Goal: Complete application form: Complete application form

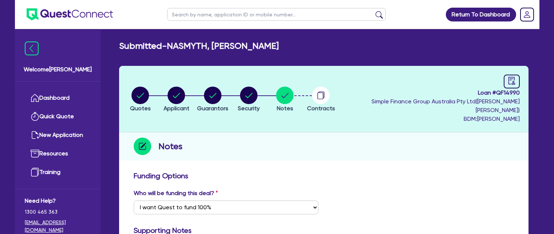
select select "Quest Finance - Own Book"
click at [69, 101] on link "Dashboard" at bounding box center [58, 98] width 66 height 19
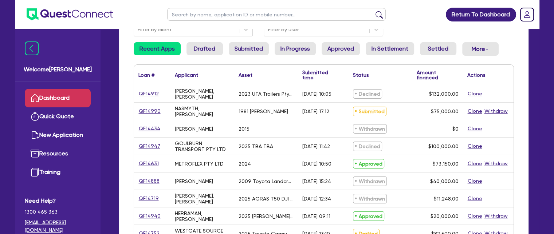
scroll to position [73, 0]
click at [146, 90] on link "QF14912" at bounding box center [148, 93] width 21 height 8
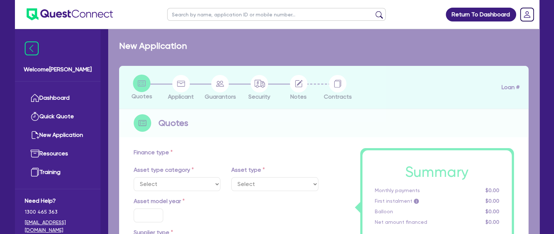
select select "PRIMARY_ASSETS"
type input "2023"
radio input "false"
radio input "true"
type input "132,000"
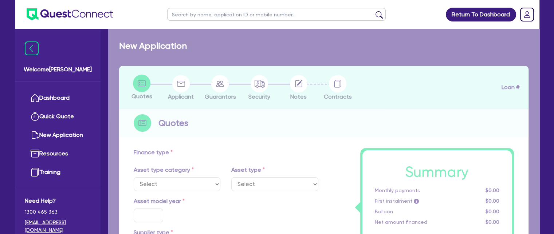
type input "8"
type input "10,560"
type input "17.95"
type input "300"
select select "HEAVY_TRUCKS"
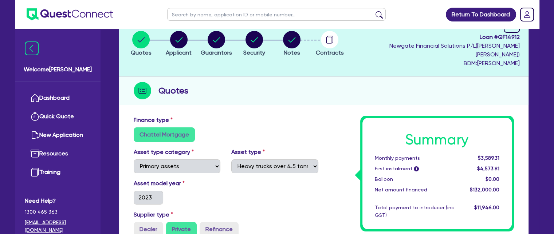
scroll to position [55, 0]
click at [181, 39] on circle "button" at bounding box center [178, 39] width 17 height 17
select select "SOLE_TRADER"
select select "BUILDING_CONSTRUCTION"
select select "BUSINESSES_INFRASTRUCTURE_PROJECT"
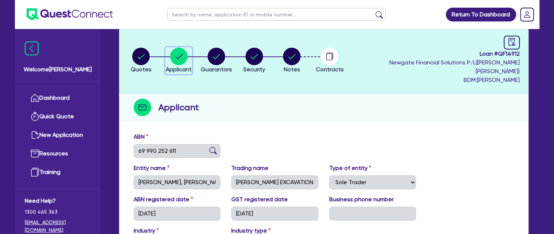
scroll to position [48, 0]
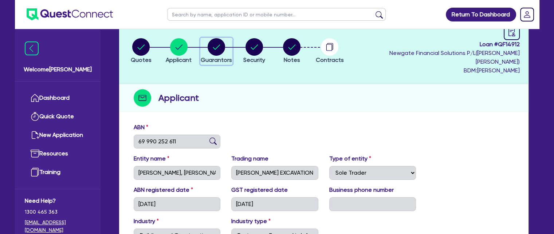
click at [220, 44] on icon "button" at bounding box center [216, 46] width 7 height 5
select select "MR"
select select "VIC"
select select "DE_FACTO"
select select "CASH"
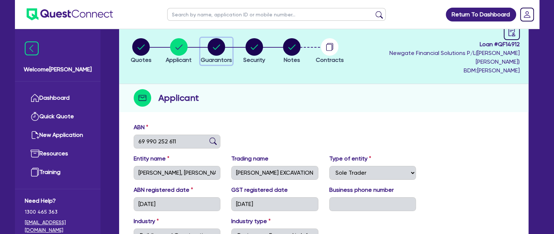
select select "VEHICLE"
select select "TRAILER"
select select "OTHER"
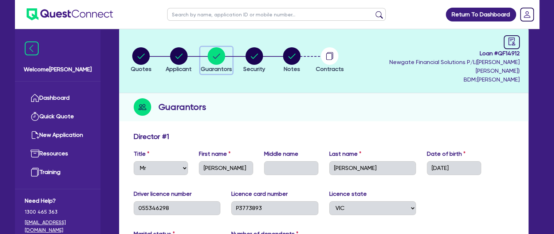
scroll to position [42, 0]
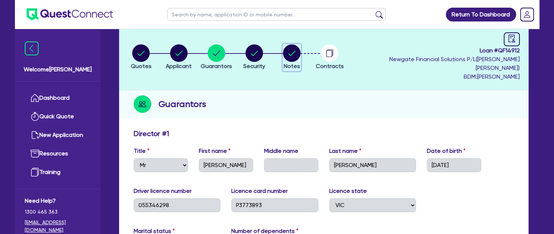
click at [296, 51] on icon "button" at bounding box center [291, 53] width 7 height 5
select select "Quest Finance - Own Book"
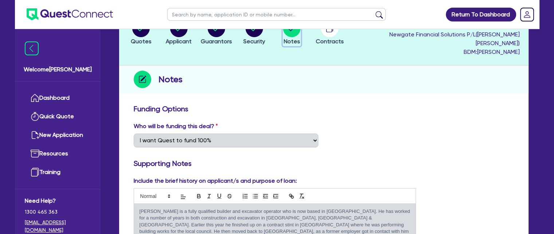
scroll to position [45, 0]
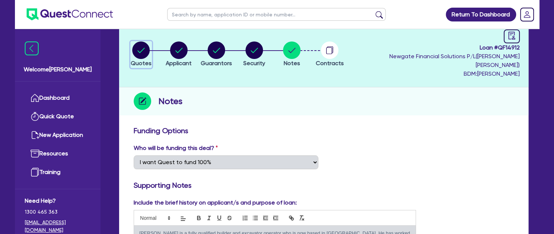
click at [143, 50] on circle "button" at bounding box center [140, 49] width 17 height 17
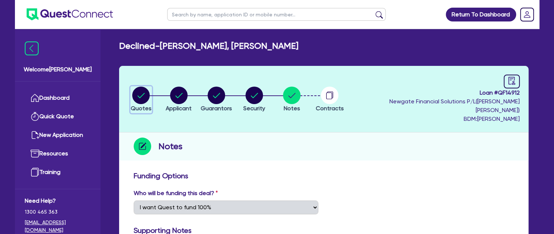
select select "PRIMARY_ASSETS"
select select "HEAVY_TRUCKS"
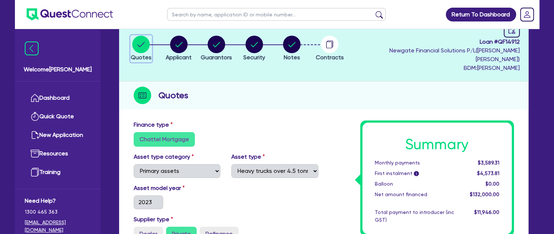
scroll to position [68, 0]
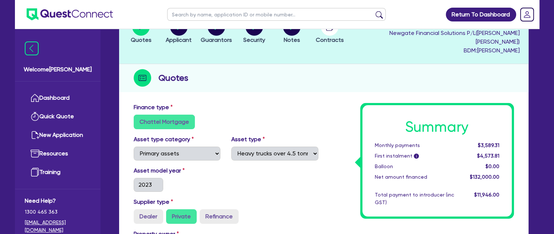
click at [233, 169] on div "Asset model year [DATE]" at bounding box center [225, 181] width 195 height 31
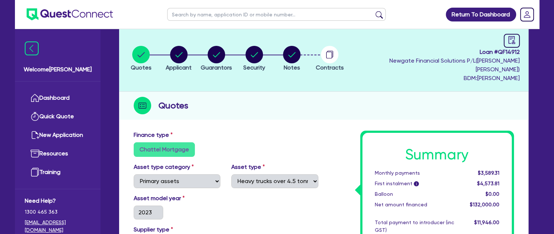
scroll to position [0, 0]
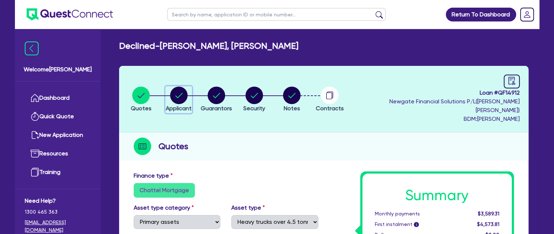
click at [187, 89] on circle "button" at bounding box center [178, 95] width 17 height 17
select select "SOLE_TRADER"
select select "BUILDING_CONSTRUCTION"
select select "BUSINESSES_INFRASTRUCTURE_PROJECT"
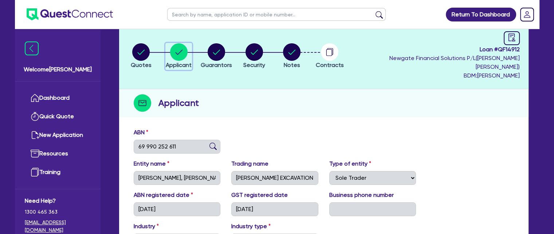
scroll to position [40, 0]
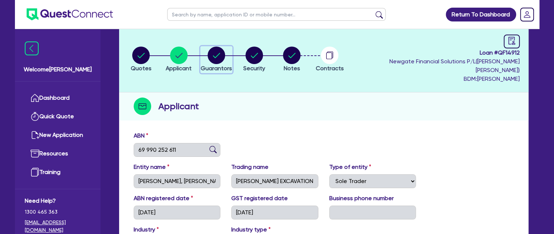
click at [221, 50] on circle "button" at bounding box center [215, 55] width 17 height 17
select select "MR"
select select "VIC"
select select "DE_FACTO"
select select "CASH"
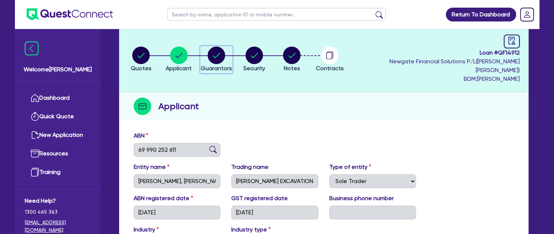
select select "VEHICLE"
select select "TRAILER"
select select "OTHER"
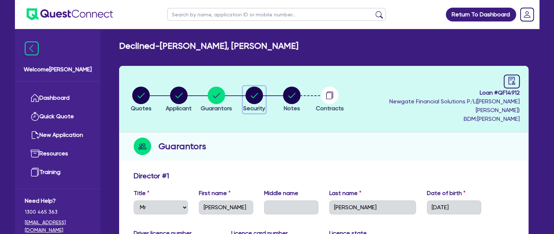
click at [262, 90] on circle "button" at bounding box center [253, 95] width 17 height 17
select select "PRIMARY_ASSETS"
select select "HEAVY_TRUCKS"
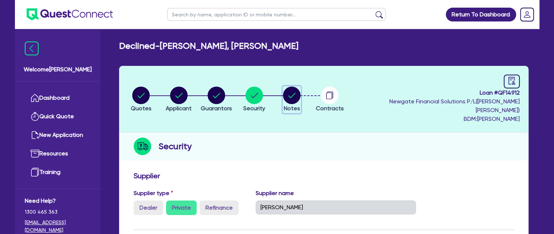
click at [300, 88] on circle "button" at bounding box center [291, 95] width 17 height 17
select select "Quest Finance - Own Book"
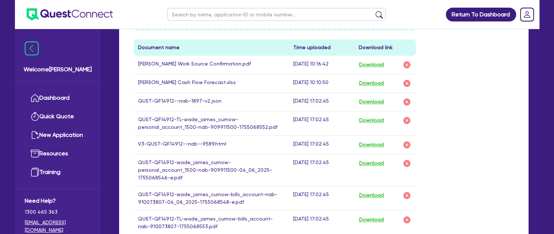
scroll to position [448, 0]
click at [375, 140] on button "Download" at bounding box center [370, 144] width 25 height 9
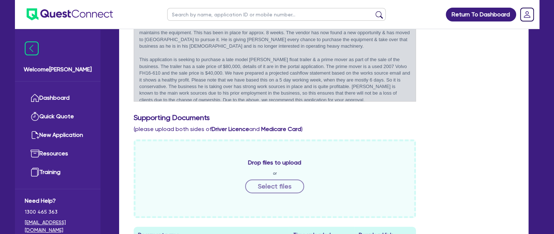
scroll to position [0, 0]
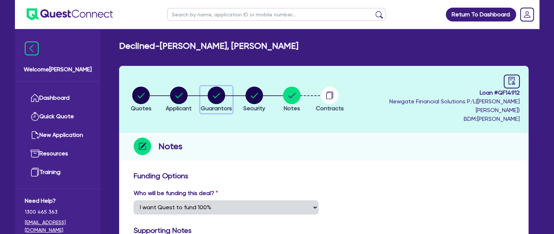
click at [225, 90] on circle "button" at bounding box center [215, 95] width 17 height 17
select select "MR"
select select "VIC"
select select "DE_FACTO"
select select "CASH"
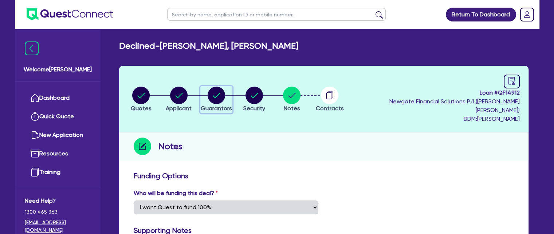
select select "VEHICLE"
select select "TRAILER"
select select "OTHER"
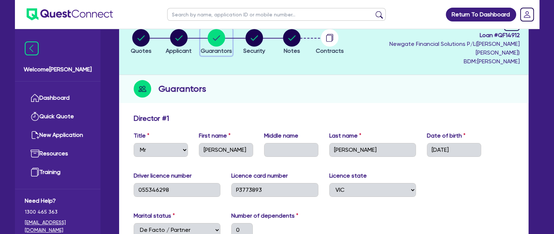
scroll to position [55, 0]
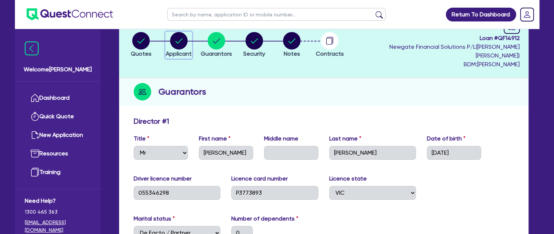
click at [180, 37] on circle "button" at bounding box center [178, 40] width 17 height 17
select select "SOLE_TRADER"
select select "BUILDING_CONSTRUCTION"
select select "BUSINESSES_INFRASTRUCTURE_PROJECT"
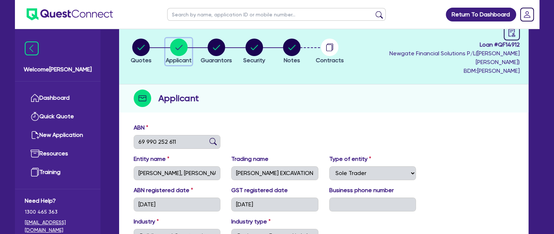
scroll to position [47, 0]
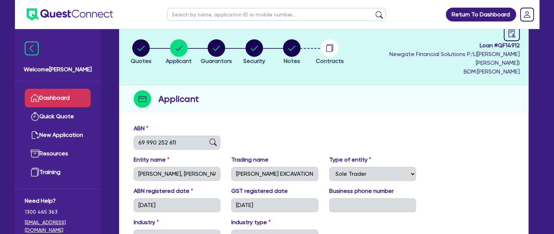
click at [74, 102] on link "Dashboard" at bounding box center [58, 98] width 66 height 19
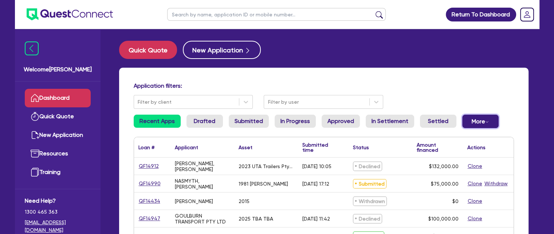
click at [472, 120] on button "More Withdrawn Declined" at bounding box center [480, 121] width 36 height 13
click at [469, 151] on link "Declined" at bounding box center [468, 150] width 55 height 13
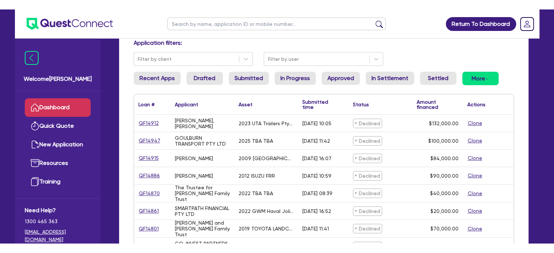
scroll to position [52, 0]
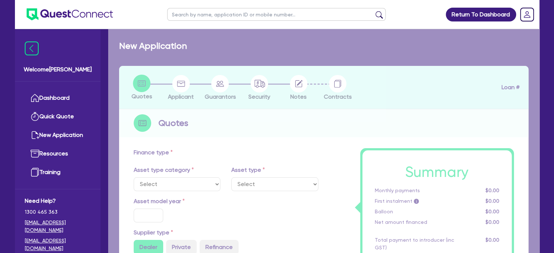
select select "PRIMARY_ASSETS"
type input "2023"
radio input "false"
radio input "true"
type input "132,000"
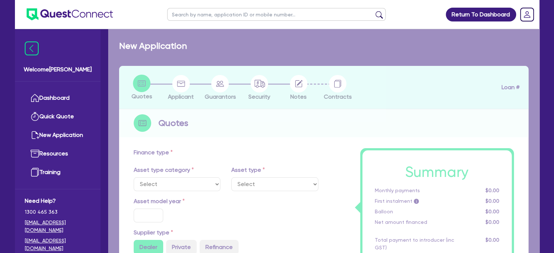
type input "8"
type input "10,560"
type input "17.95"
type input "300"
select select "HEAVY_TRUCKS"
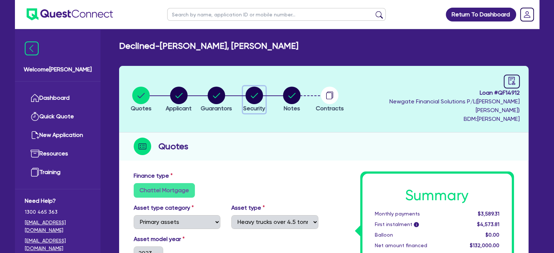
click at [265, 108] on button "Security" at bounding box center [254, 99] width 23 height 27
select select "PRIMARY_ASSETS"
select select "HEAVY_TRUCKS"
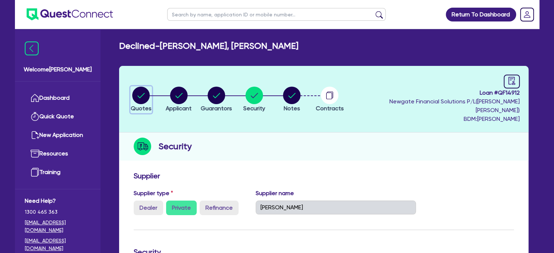
click at [139, 88] on circle "button" at bounding box center [140, 95] width 17 height 17
select select "PRIMARY_ASSETS"
select select "HEAVY_TRUCKS"
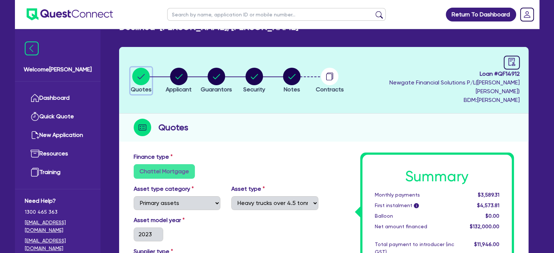
scroll to position [19, 0]
click at [57, 103] on link "Dashboard" at bounding box center [58, 98] width 66 height 19
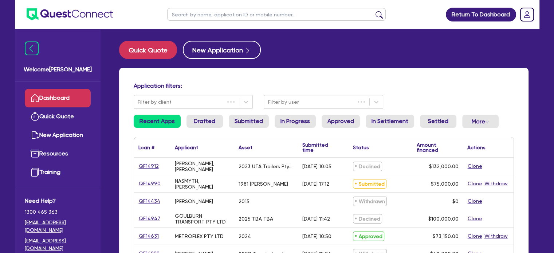
scroll to position [51, 0]
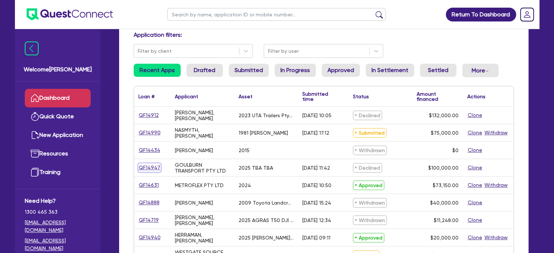
click at [151, 165] on link "QF14947" at bounding box center [149, 167] width 22 height 8
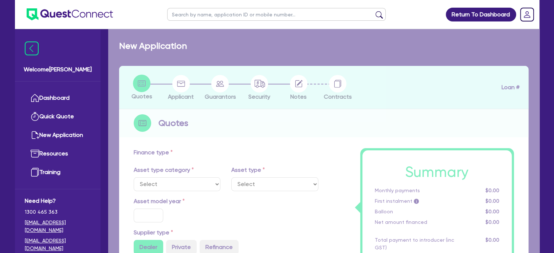
select select "CARS_AND_LIGHT_TRUCKS"
type input "2025"
type input "100,000"
type input "13"
type input "13,000"
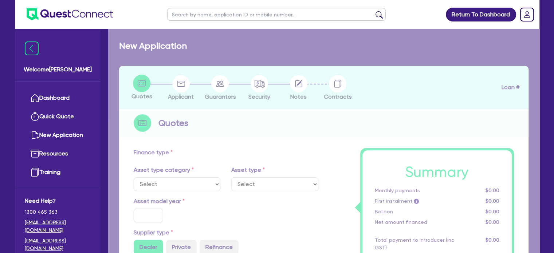
type input "17.95"
type input "1,490"
select select "PASSENGER_VEHICLES"
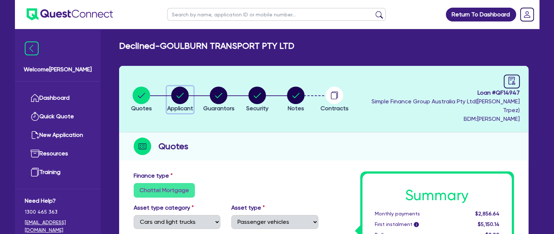
click at [181, 91] on circle "button" at bounding box center [179, 95] width 17 height 17
select select "COMPANY"
select select "TRANSPORT_WAREHOUSING"
select select "PASSENGERS_FREIGHT_TRANSPORT"
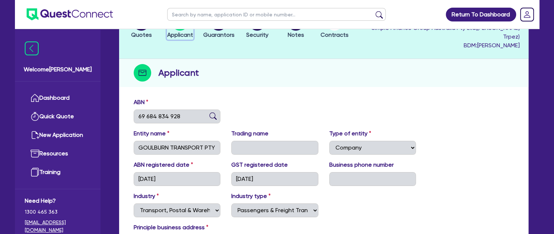
scroll to position [73, 0]
click at [233, 32] on span "Guarantors" at bounding box center [218, 35] width 31 height 7
select select "MS"
select select "[GEOGRAPHIC_DATA]"
select select "DE_FACTO"
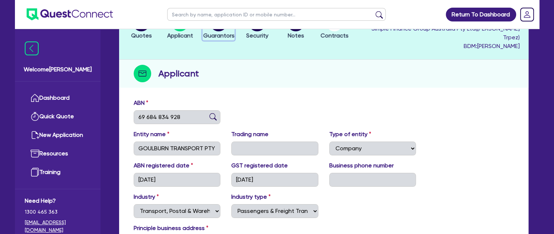
select select "CASH"
select select "VEHICLE"
select select "TRUCK"
select select "EQUIPMENT"
select select "HOUSEHOLD_PERSONAL"
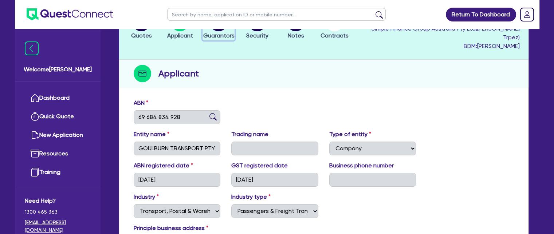
select select "TRUCK_LOAN"
select select "TRAILER_LOAN"
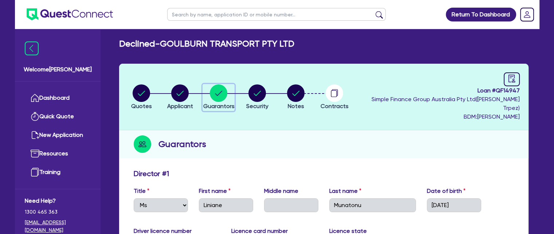
scroll to position [1, 0]
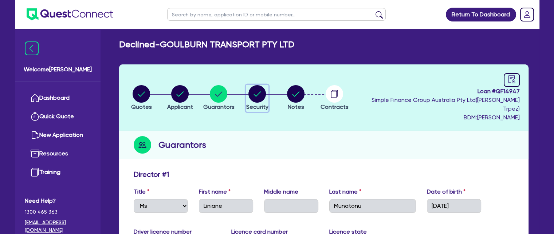
click at [261, 89] on circle "button" at bounding box center [256, 93] width 17 height 17
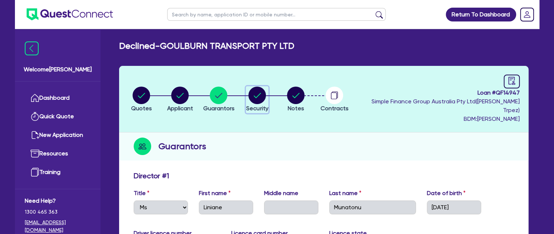
select select "CARS_AND_LIGHT_TRUCKS"
select select "PASSENGER_VEHICLES"
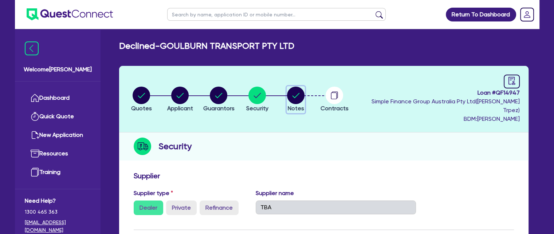
click at [298, 93] on icon "button" at bounding box center [295, 95] width 7 height 5
select select "Quest Finance - Own Book"
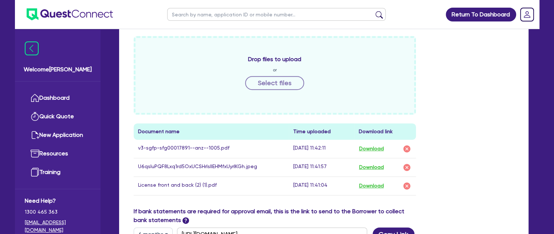
scroll to position [330, 0]
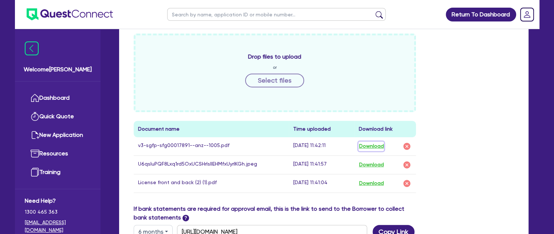
click at [379, 142] on button "Download" at bounding box center [370, 146] width 25 height 9
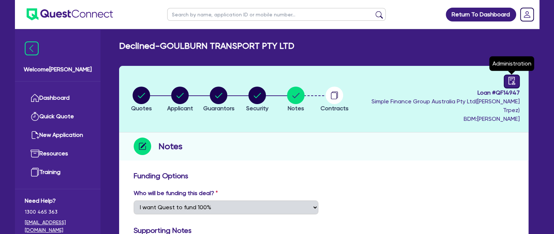
click at [509, 86] on link at bounding box center [511, 82] width 16 height 14
select select "DECLINED"
select select "Quest Finance - Own Book"
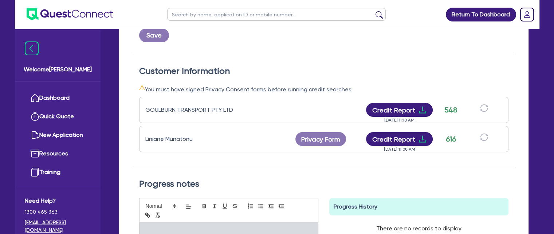
scroll to position [199, 0]
click at [400, 132] on button "Credit Report" at bounding box center [399, 139] width 67 height 14
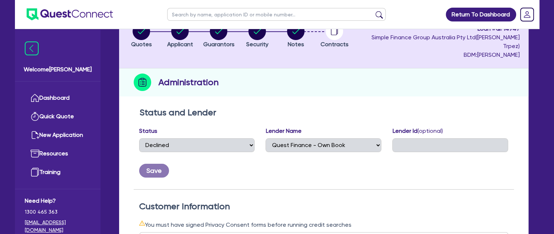
scroll to position [0, 0]
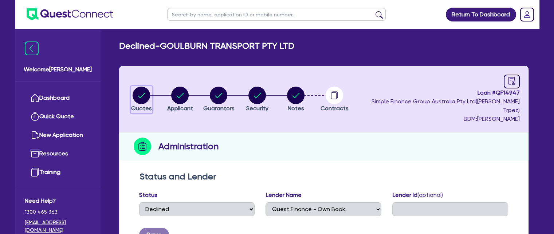
click at [132, 95] on div "button" at bounding box center [141, 95] width 21 height 17
select select "CARS_AND_LIGHT_TRUCKS"
select select "PASSENGER_VEHICLES"
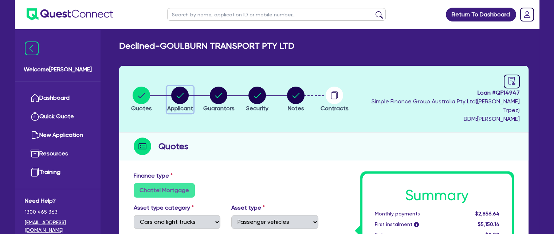
click at [185, 90] on circle "button" at bounding box center [179, 95] width 17 height 17
select select "COMPANY"
select select "TRANSPORT_WAREHOUSING"
select select "PASSENGERS_FREIGHT_TRANSPORT"
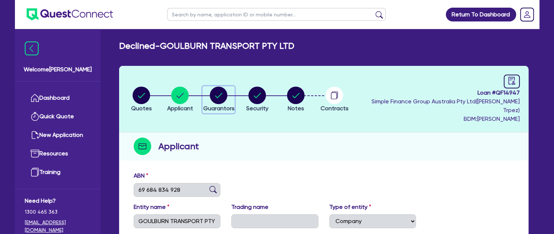
click at [218, 88] on circle "button" at bounding box center [218, 95] width 17 height 17
select select "MS"
select select "[GEOGRAPHIC_DATA]"
select select "DE_FACTO"
select select "CASH"
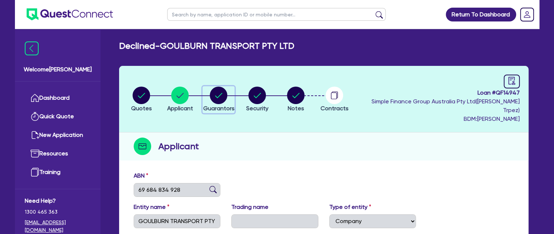
select select "VEHICLE"
select select "TRUCK"
select select "EQUIPMENT"
select select "HOUSEHOLD_PERSONAL"
select select "TRUCK_LOAN"
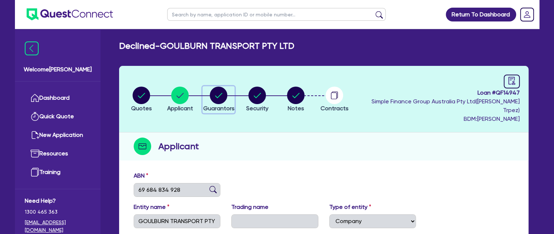
select select "TRAILER_LOAN"
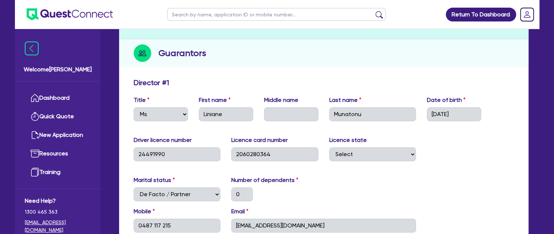
scroll to position [103, 0]
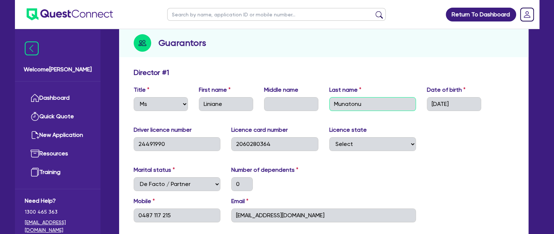
drag, startPoint x: 361, startPoint y: 96, endPoint x: 326, endPoint y: 90, distance: 35.5
click at [326, 90] on div "Last name [PERSON_NAME]" at bounding box center [373, 98] width 98 height 25
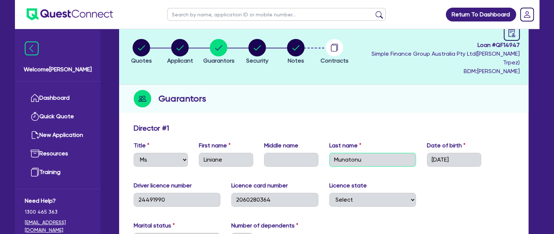
scroll to position [0, 0]
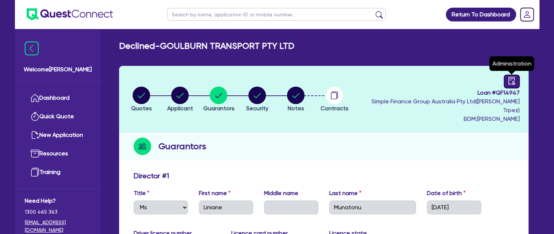
click at [511, 83] on icon "audit" at bounding box center [511, 81] width 8 height 8
select select "DECLINED"
select select "Quest Finance - Own Book"
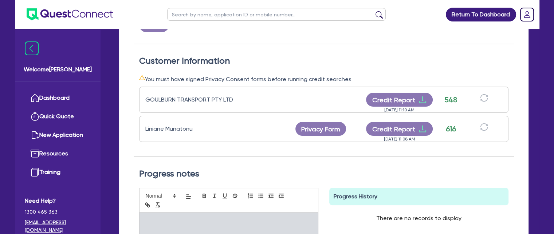
scroll to position [218, 0]
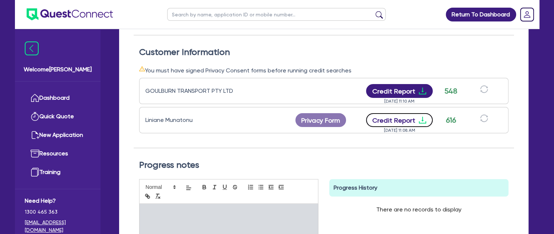
click at [398, 113] on button "Credit Report" at bounding box center [399, 120] width 67 height 14
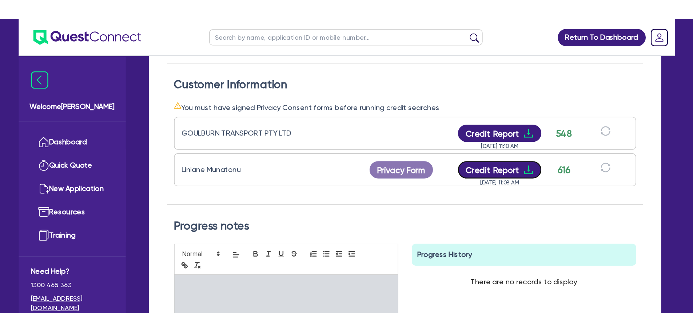
scroll to position [219, 0]
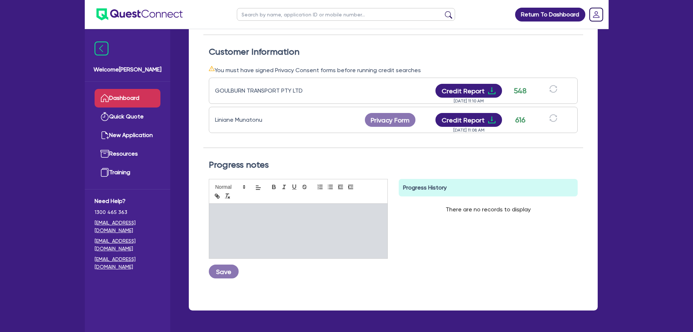
click at [129, 97] on link "Dashboard" at bounding box center [128, 98] width 66 height 19
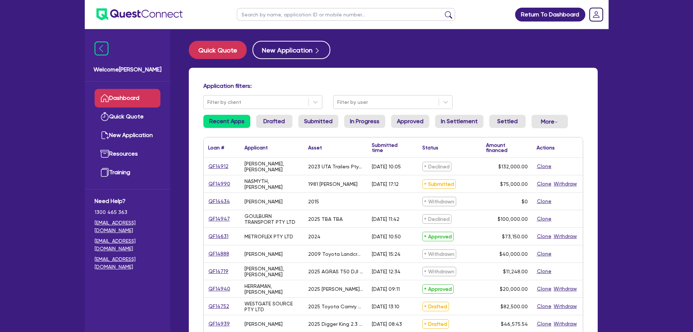
click at [267, 17] on input "text" at bounding box center [346, 14] width 218 height 13
paste input "QF14850"
type input "QF14850"
click at [450, 15] on button "submit" at bounding box center [449, 16] width 12 height 10
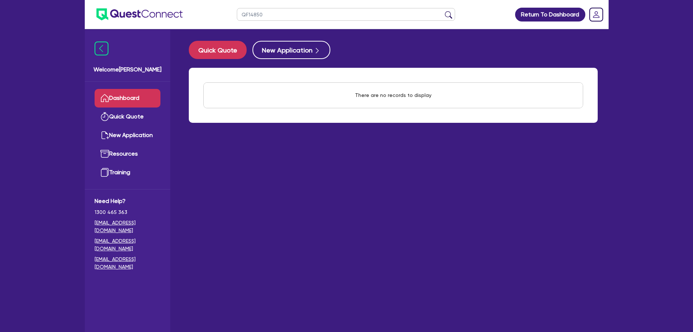
click at [142, 95] on link "Dashboard" at bounding box center [128, 98] width 66 height 19
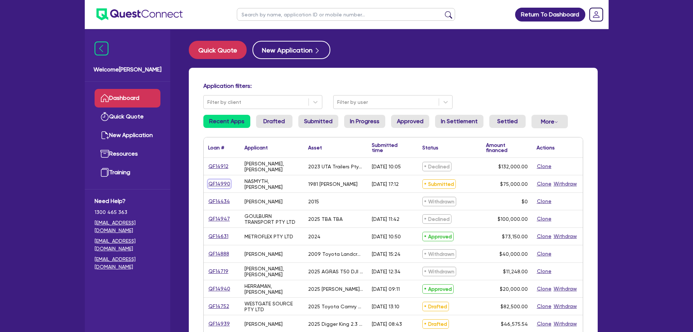
click at [215, 181] on link "QF14990" at bounding box center [219, 183] width 23 height 8
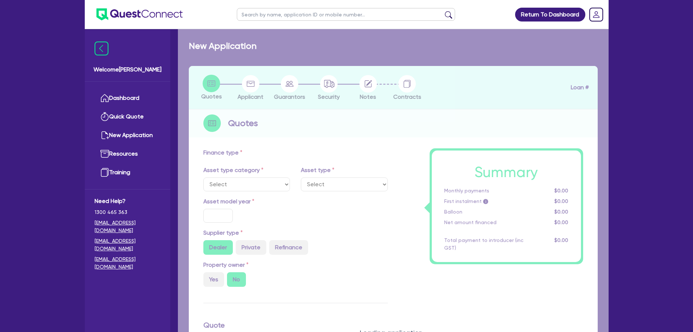
select select "PRIMARY_ASSETS"
type input "1981"
radio input "false"
radio input "true"
type input "75,000"
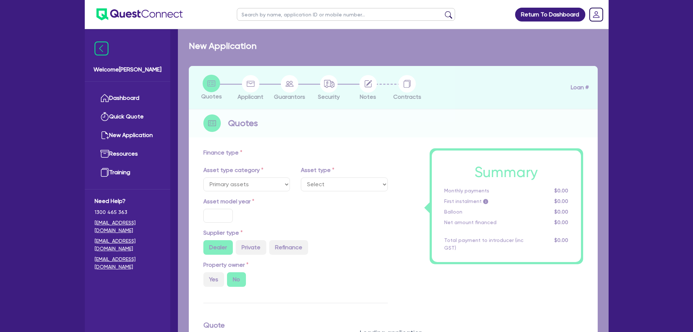
type input "10"
type input "7,500"
type input "14"
select select "HEAVY_TRUCKS"
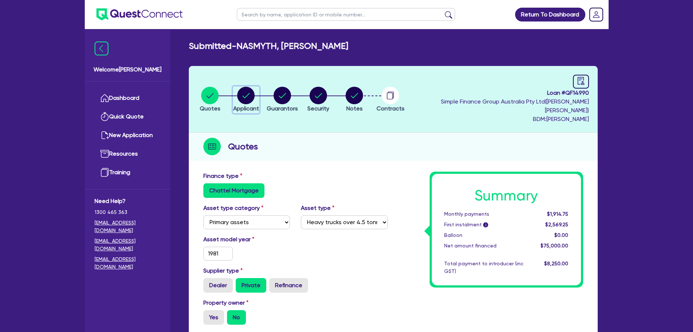
click at [246, 92] on circle "button" at bounding box center [245, 95] width 17 height 17
select select "SOLE_TRADER"
select select "BUILDING_CONSTRUCTION"
select select "TRADES_SERVICES_BUSINESSES_GOVERNMENT"
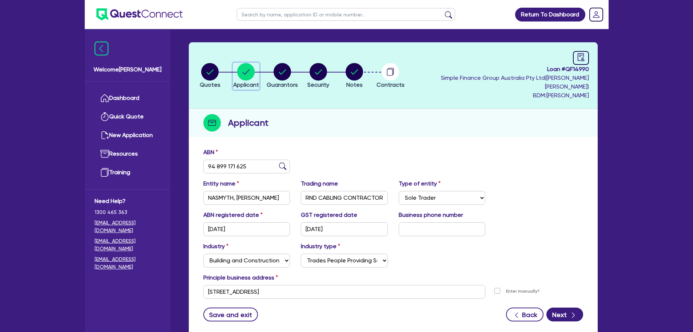
scroll to position [36, 0]
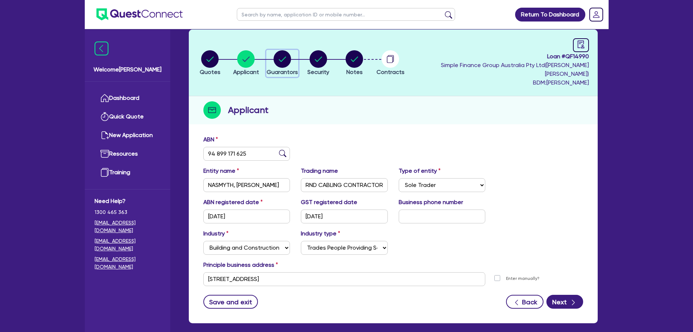
click at [281, 51] on icon "button" at bounding box center [282, 58] width 17 height 17
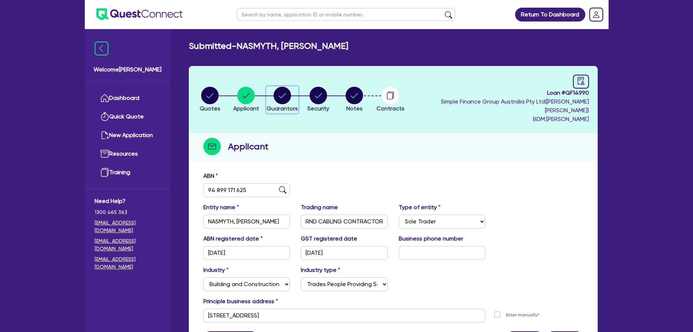
select select "MR"
select select "QLD"
select select "DE_FACTO"
select select "CASH"
select select "EQUIPMENT"
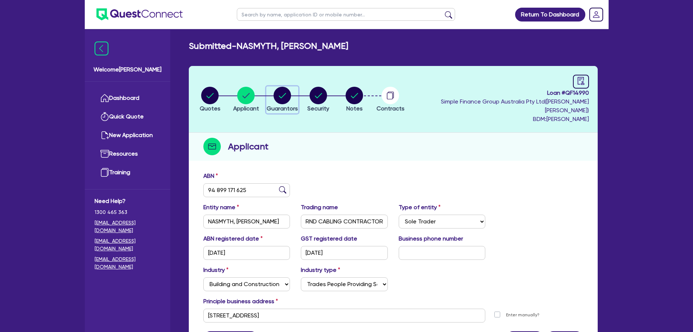
select select "EQUIPMENT"
select select "TRUCK"
select select "EQUIPMENT"
select select "VEHICLE"
select select "EQUIPMENT"
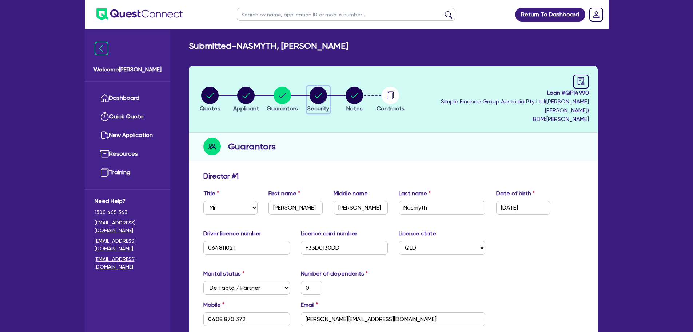
click at [327, 96] on circle "button" at bounding box center [318, 95] width 17 height 17
select select "PRIMARY_ASSETS"
select select "HEAVY_TRUCKS"
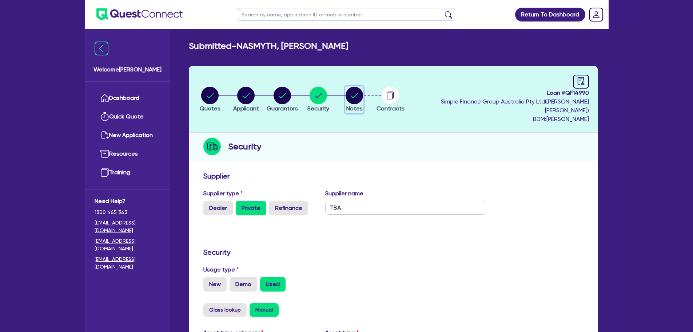
click at [363, 94] on circle "button" at bounding box center [354, 95] width 17 height 17
select select "Quest Finance - Own Book"
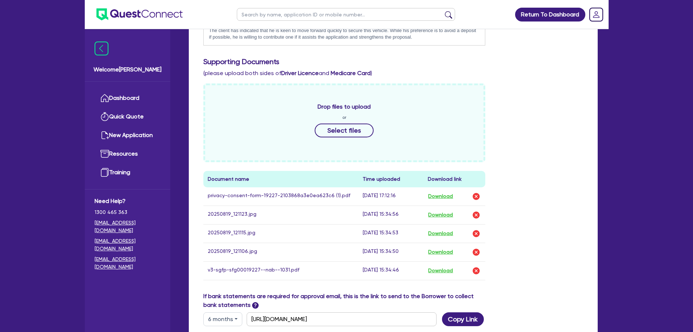
scroll to position [328, 0]
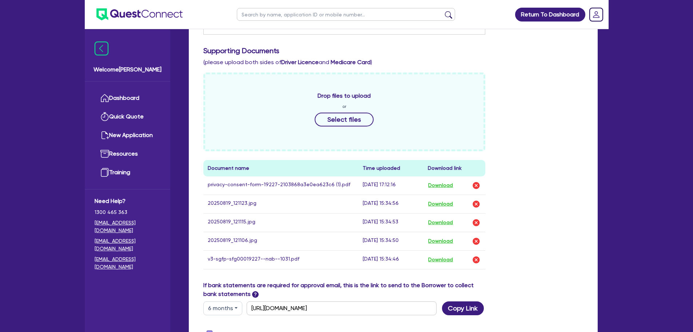
click at [439, 234] on td "Download" at bounding box center [455, 259] width 62 height 19
click at [436, 234] on button "Download" at bounding box center [440, 259] width 25 height 9
click at [439, 48] on div "Supporting Documents (please upload both sides of Driver Licence and Medicare C…" at bounding box center [393, 56] width 391 height 20
click at [136, 99] on link "Dashboard" at bounding box center [128, 98] width 66 height 19
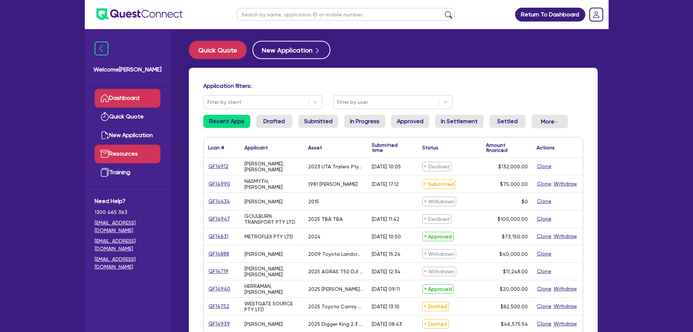
click at [121, 147] on link "Resources" at bounding box center [128, 153] width 66 height 19
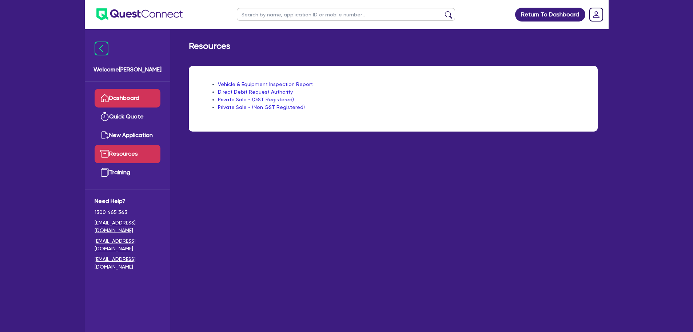
click at [121, 91] on link "Dashboard" at bounding box center [128, 98] width 66 height 19
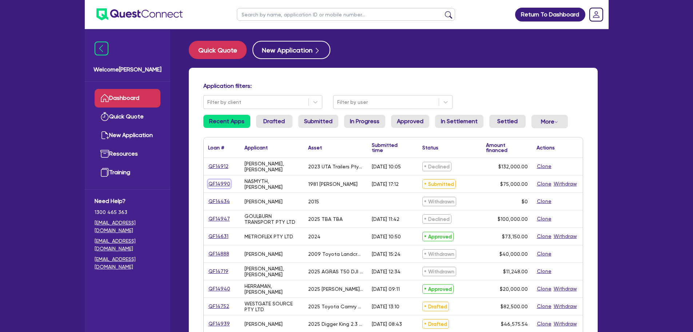
click at [221, 181] on link "QF14990" at bounding box center [219, 183] width 23 height 8
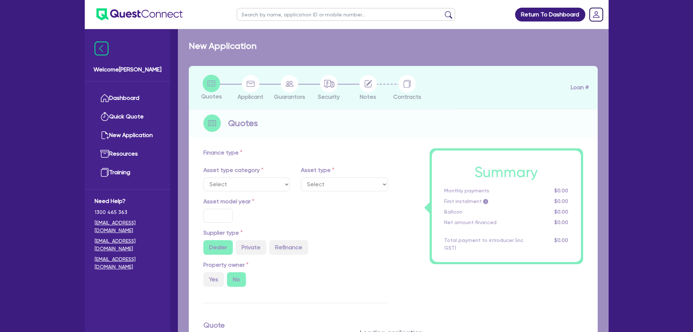
select select "PRIMARY_ASSETS"
type input "1981"
radio input "false"
radio input "true"
type input "75,000"
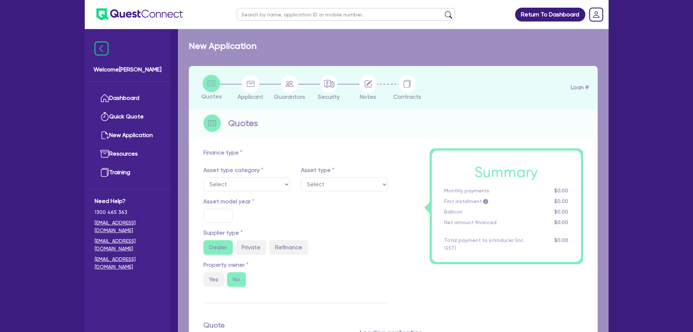
type input "10"
type input "7,500"
type input "14"
select select "HEAVY_TRUCKS"
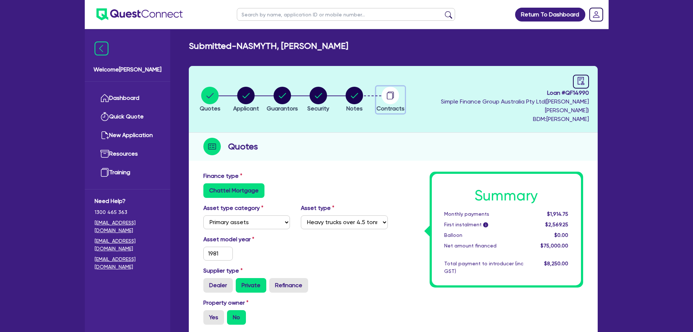
click at [399, 92] on circle "button" at bounding box center [390, 95] width 17 height 17
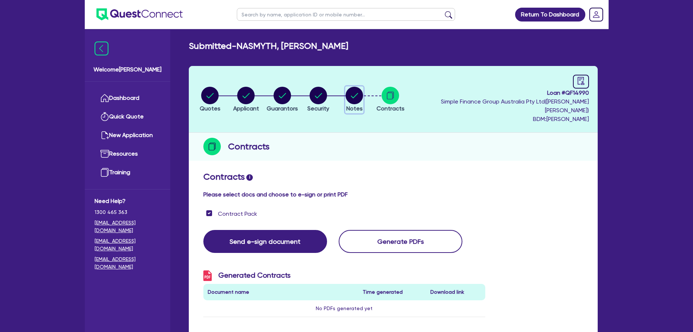
click at [363, 99] on circle "button" at bounding box center [354, 95] width 17 height 17
select select "Quest Finance - Own Book"
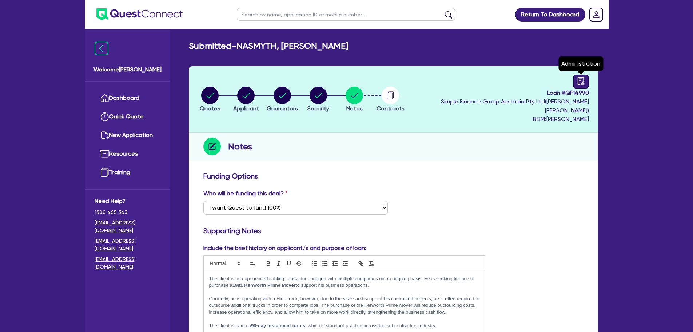
click at [553, 82] on icon "audit" at bounding box center [581, 81] width 8 height 8
select select "SUBMITTED_AMENDED"
select select "Quest Finance - Own Book"
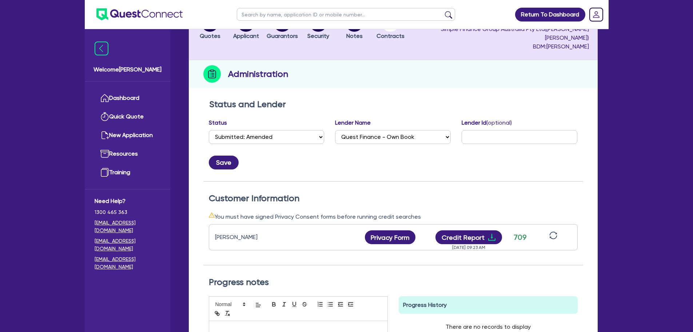
scroll to position [73, 0]
click at [491, 233] on icon "download" at bounding box center [491, 236] width 7 height 7
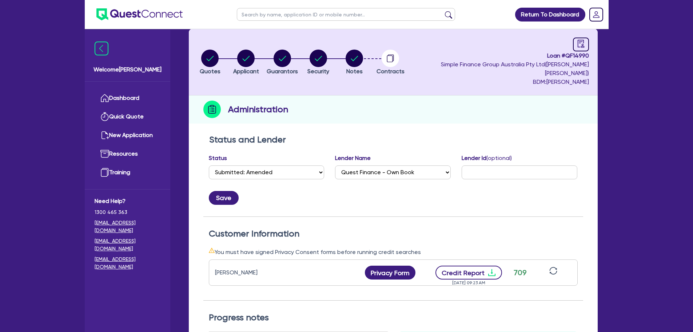
scroll to position [0, 0]
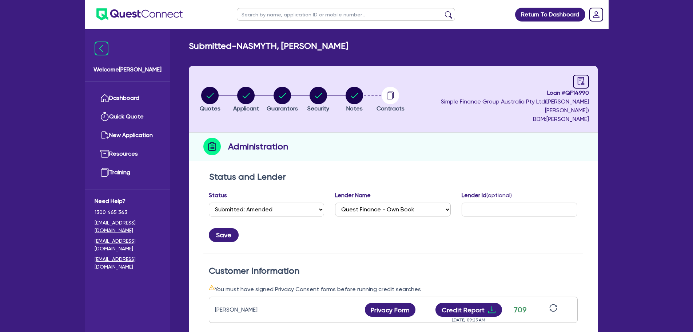
click at [363, 97] on circle "button" at bounding box center [354, 95] width 17 height 17
select select "Quest Finance - Own Book"
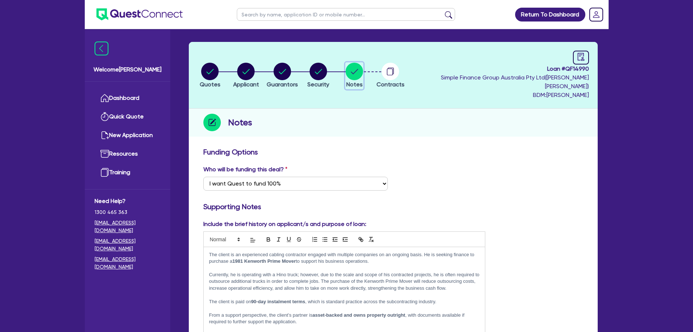
scroll to position [36, 0]
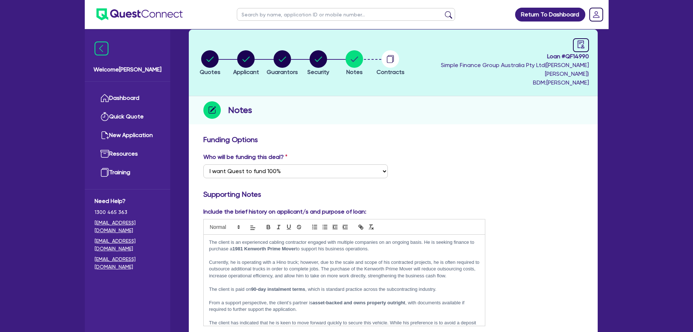
click at [419, 234] on p "Currently, he is operating with a Hino truck; however, due to the scale and sco…" at bounding box center [344, 269] width 271 height 20
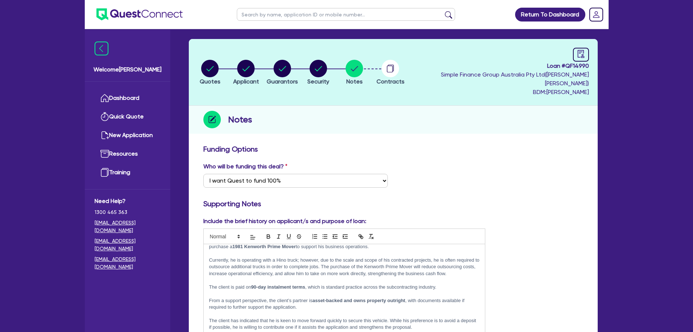
scroll to position [0, 0]
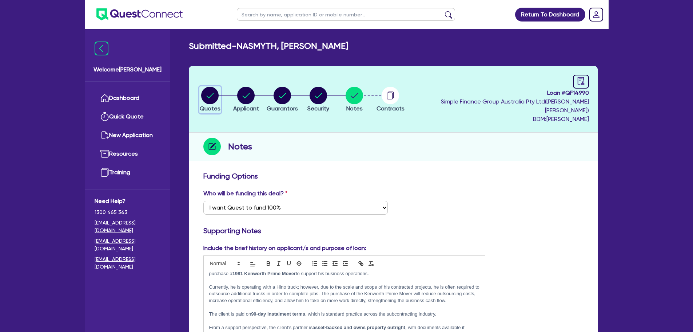
click at [211, 87] on circle "button" at bounding box center [209, 95] width 17 height 17
select select "PRIMARY_ASSETS"
select select "HEAVY_TRUCKS"
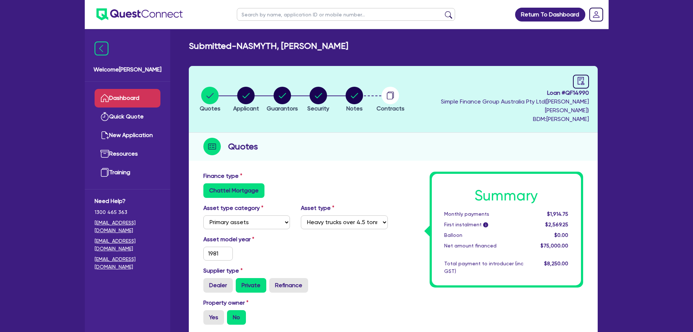
click at [120, 96] on link "Dashboard" at bounding box center [128, 98] width 66 height 19
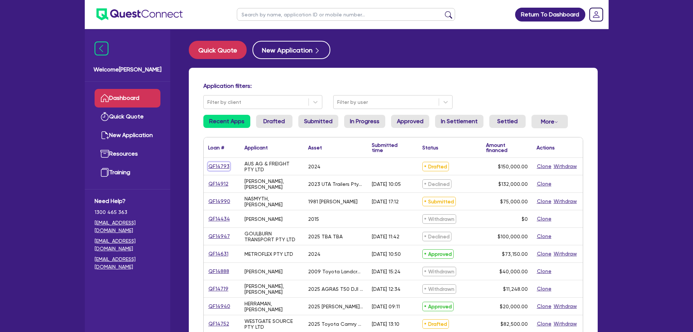
click at [221, 164] on link "QF14793" at bounding box center [219, 166] width 22 height 8
select select "CARS_AND_LIGHT_TRUCKS"
select select "PASSENGER_VEHICLES"
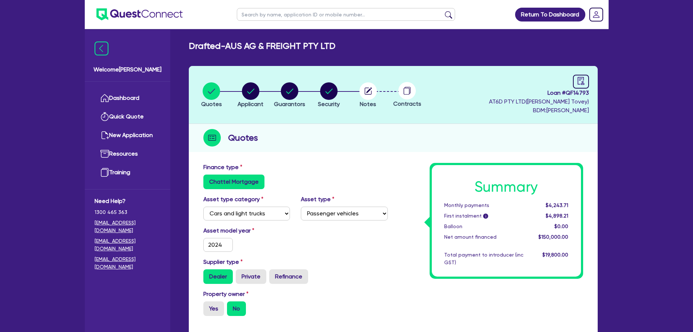
scroll to position [36, 0]
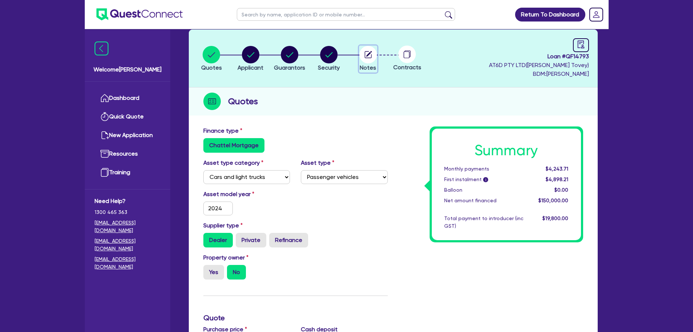
click at [364, 56] on circle "button" at bounding box center [368, 54] width 17 height 17
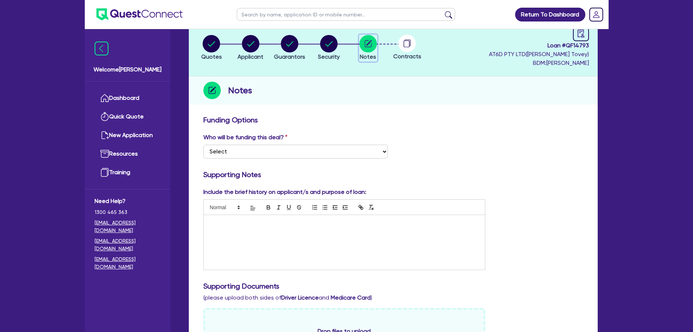
scroll to position [36, 0]
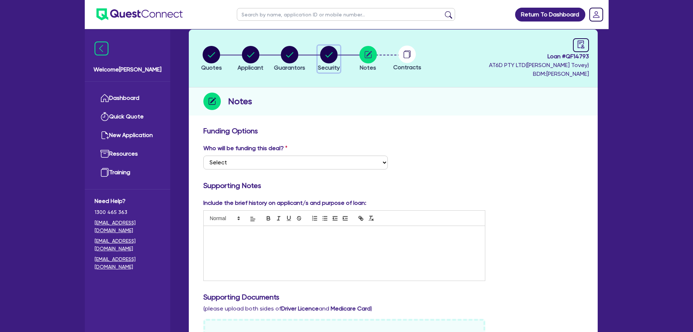
click at [326, 61] on circle "button" at bounding box center [328, 54] width 17 height 17
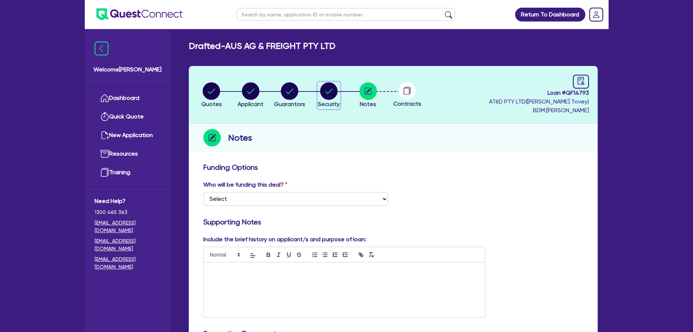
select select "CARS_AND_LIGHT_TRUCKS"
select select "PASSENGER_VEHICLES"
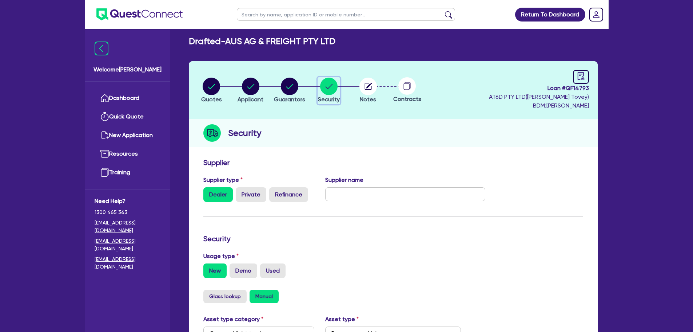
scroll to position [3, 0]
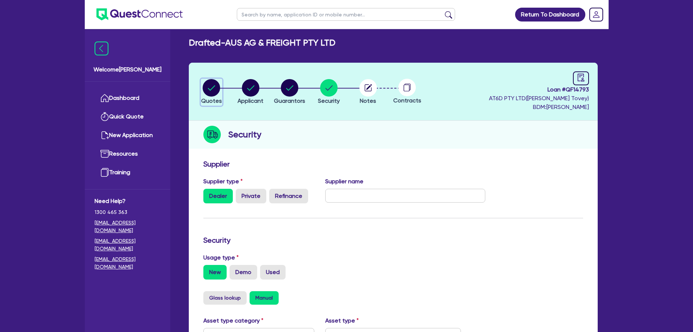
click at [214, 93] on circle "button" at bounding box center [211, 87] width 17 height 17
select select "CARS_AND_LIGHT_TRUCKS"
select select "PASSENGER_VEHICLES"
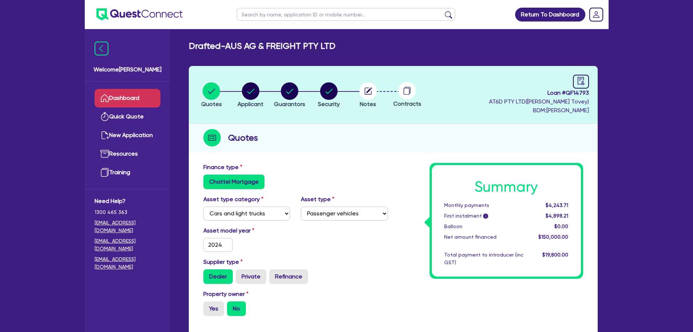
click at [144, 96] on link "Dashboard" at bounding box center [128, 98] width 66 height 19
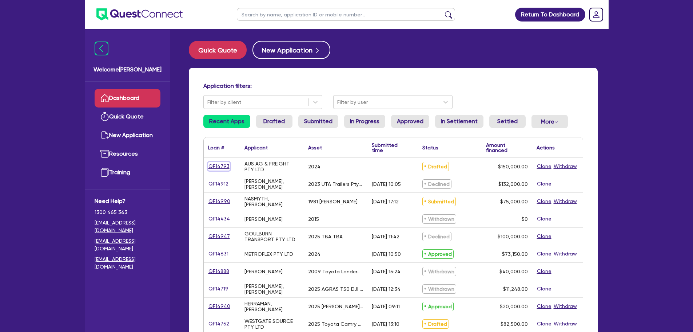
click at [221, 166] on link "QF14793" at bounding box center [219, 166] width 22 height 8
select select "CARS_AND_LIGHT_TRUCKS"
select select "PASSENGER_VEHICLES"
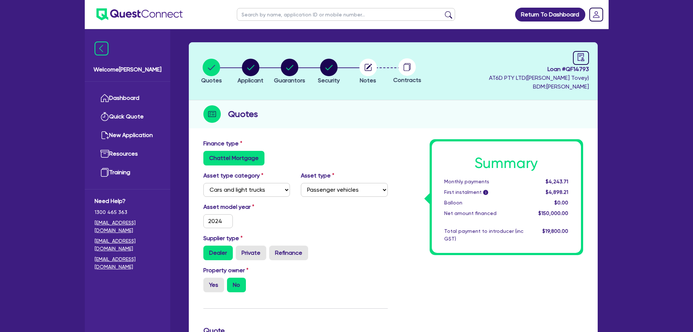
scroll to position [36, 0]
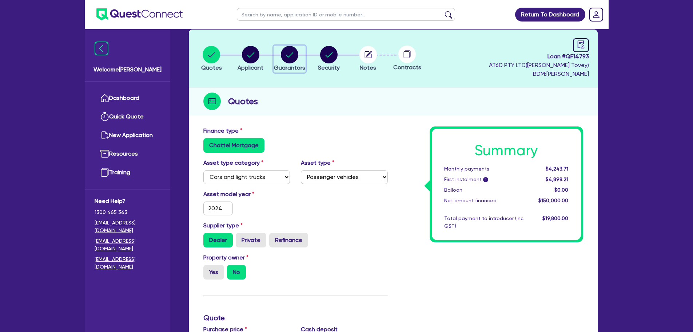
click at [286, 56] on circle "button" at bounding box center [289, 54] width 17 height 17
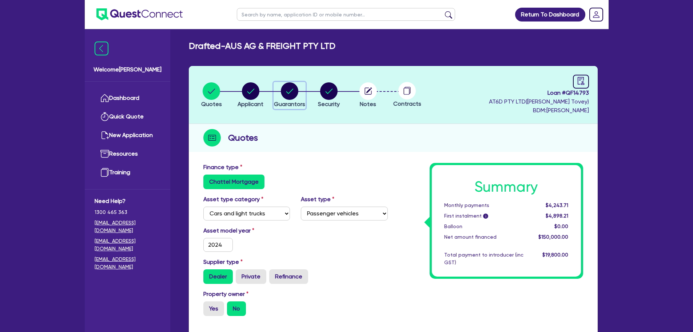
select select "MR"
select select "VIC"
select select "SINGLE"
select select "VEHICLE"
select select "EQUIPMENT"
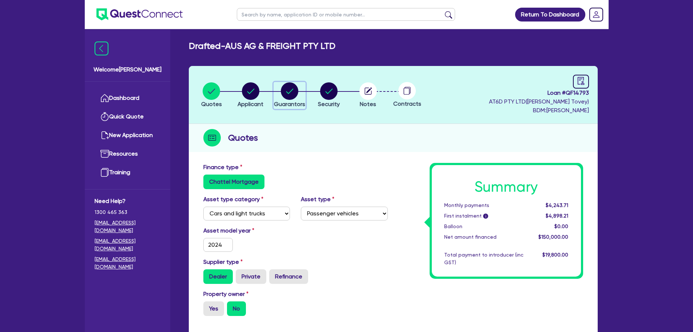
select select "HOUSEHOLD_PERSONAL"
select select "OTHER"
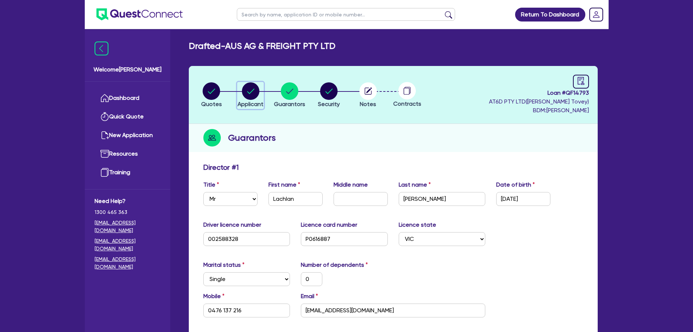
click at [258, 95] on circle "button" at bounding box center [250, 90] width 17 height 17
select select "COMPANY"
select select "AGRICULTURE"
select select "GROWERS"
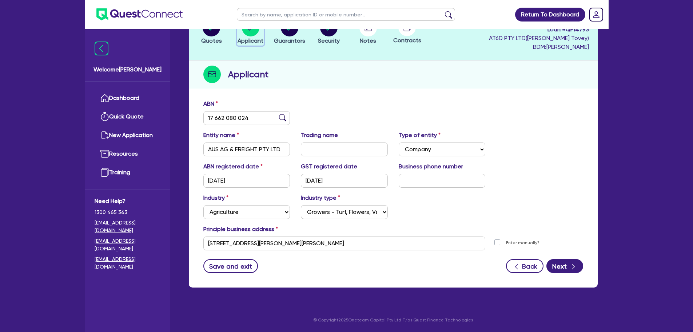
scroll to position [27, 0]
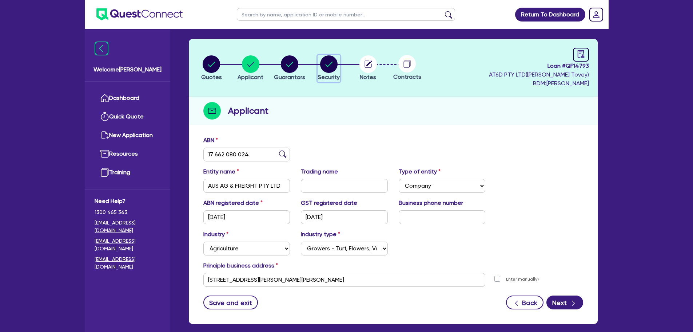
click at [328, 63] on circle "button" at bounding box center [328, 63] width 17 height 17
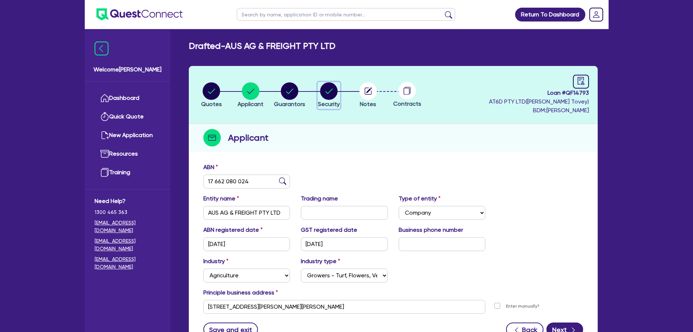
select select "CARS_AND_LIGHT_TRUCKS"
select select "PASSENGER_VEHICLES"
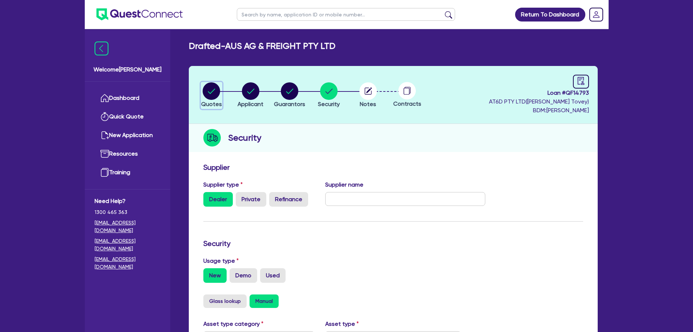
click at [216, 96] on circle "button" at bounding box center [211, 90] width 17 height 17
select select "CARS_AND_LIGHT_TRUCKS"
select select "PASSENGER_VEHICLES"
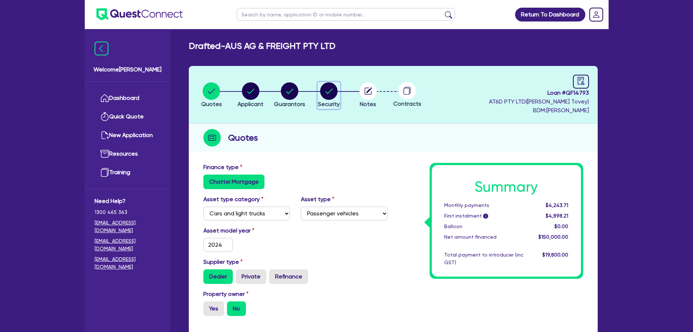
click at [330, 90] on circle "button" at bounding box center [328, 90] width 17 height 17
select select "CARS_AND_LIGHT_TRUCKS"
select select "PASSENGER_VEHICLES"
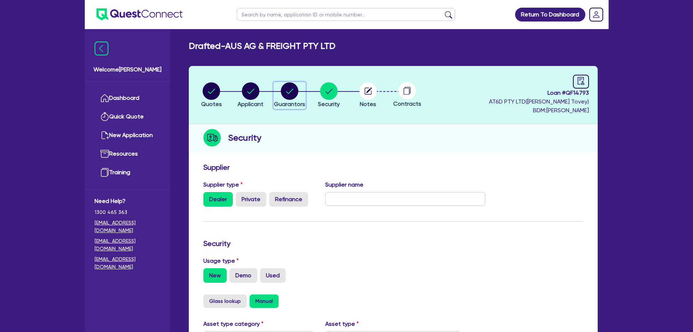
click at [295, 91] on circle "button" at bounding box center [289, 90] width 17 height 17
select select "MR"
select select "VIC"
select select "SINGLE"
select select "VEHICLE"
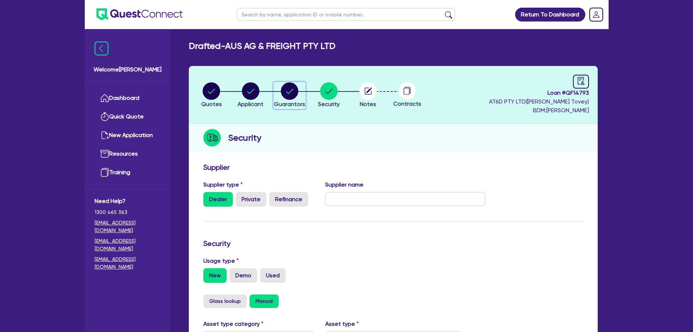
select select "EQUIPMENT"
select select "HOUSEHOLD_PERSONAL"
select select "OTHER"
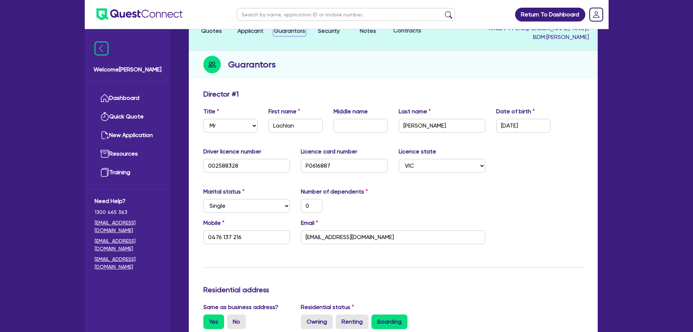
scroll to position [36, 0]
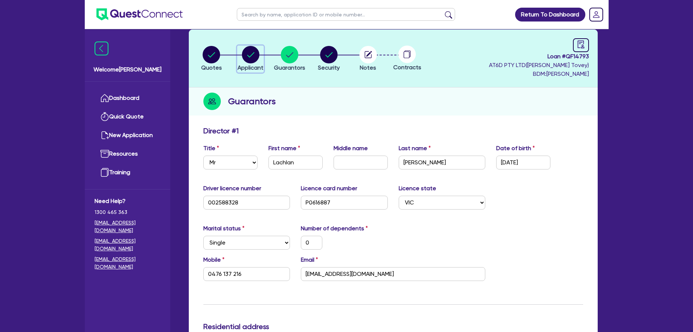
click at [253, 52] on circle "button" at bounding box center [250, 54] width 17 height 17
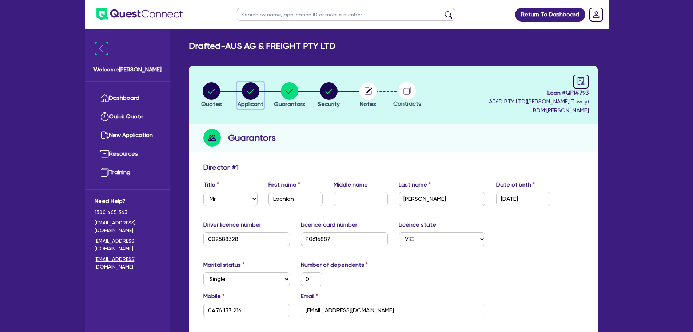
select select "COMPANY"
select select "AGRICULTURE"
select select "GROWERS"
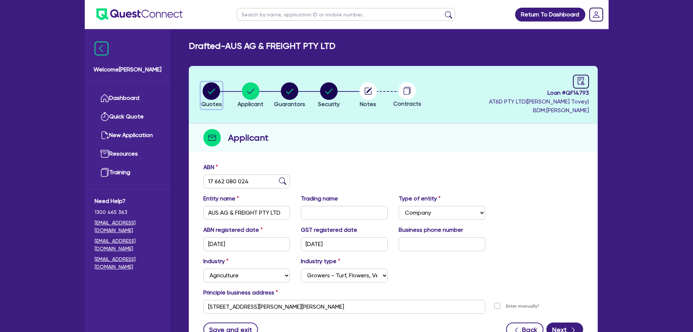
click at [205, 88] on circle "button" at bounding box center [211, 90] width 17 height 17
select select "CARS_AND_LIGHT_TRUCKS"
select select "PASSENGER_VEHICLES"
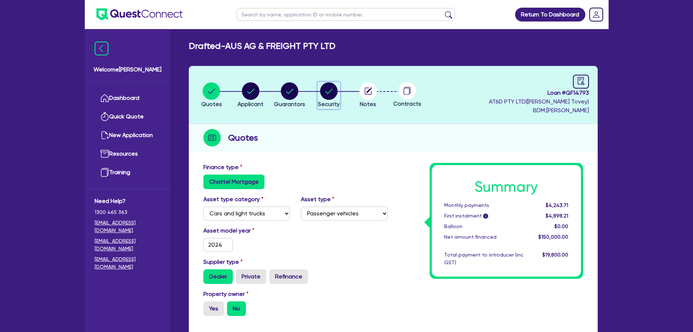
click at [332, 93] on circle "button" at bounding box center [328, 90] width 17 height 17
select select "CARS_AND_LIGHT_TRUCKS"
select select "PASSENGER_VEHICLES"
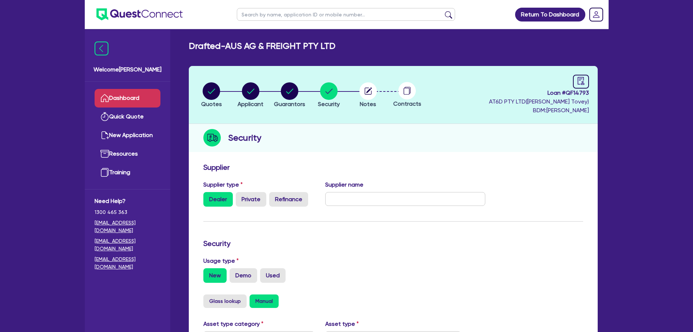
click at [116, 99] on link "Dashboard" at bounding box center [128, 98] width 66 height 19
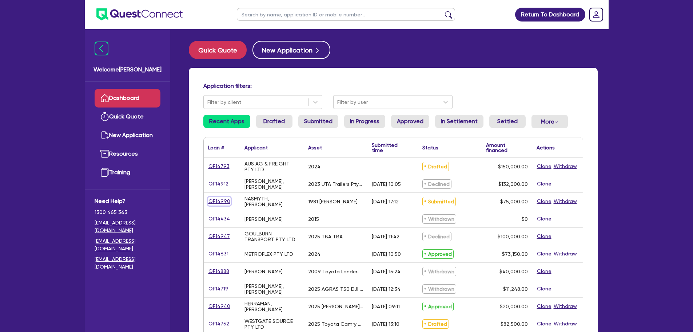
click at [218, 201] on link "QF14990" at bounding box center [219, 201] width 23 height 8
select select "PRIMARY_ASSETS"
select select "HEAVY_TRUCKS"
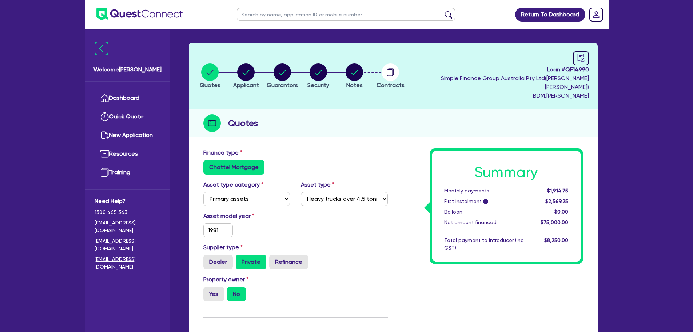
scroll to position [36, 0]
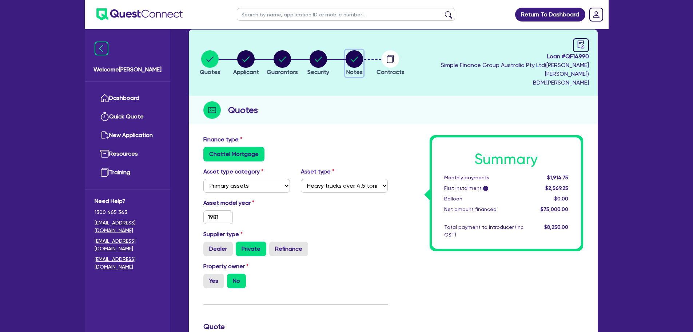
click at [363, 55] on circle "button" at bounding box center [354, 58] width 17 height 17
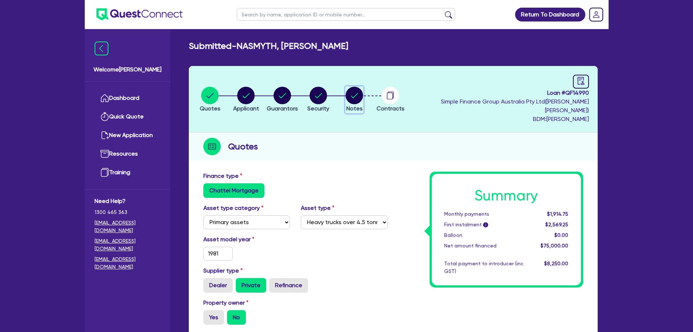
select select "Quest Finance - Own Book"
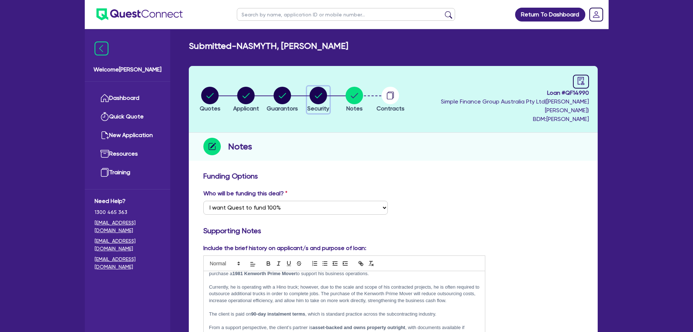
click at [327, 92] on circle "button" at bounding box center [318, 95] width 17 height 17
select select "PRIMARY_ASSETS"
select select "HEAVY_TRUCKS"
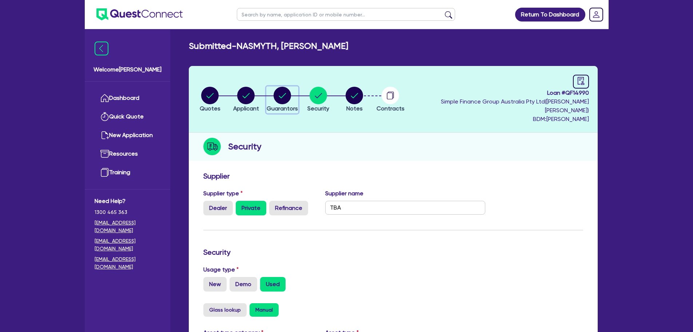
click at [288, 87] on circle "button" at bounding box center [282, 95] width 17 height 17
select select "MR"
select select "QLD"
select select "DE_FACTO"
select select "CASH"
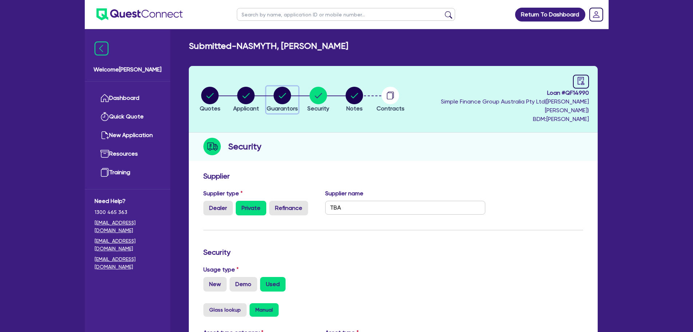
select select "EQUIPMENT"
select select "TRUCK"
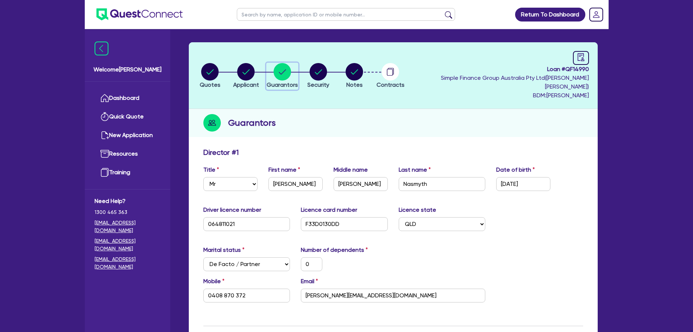
scroll to position [36, 0]
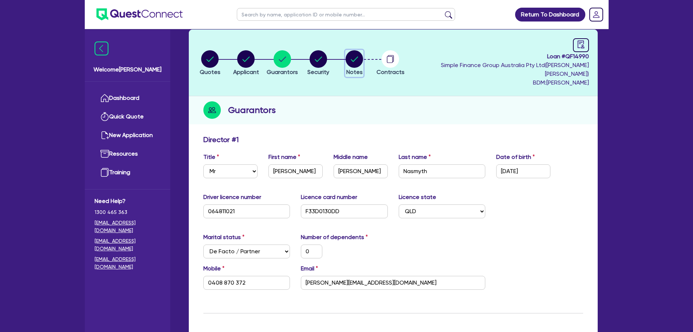
click at [359, 56] on icon "button" at bounding box center [354, 58] width 7 height 5
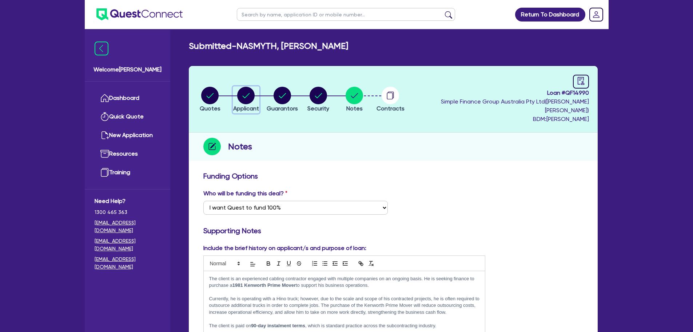
click at [255, 94] on circle "button" at bounding box center [245, 95] width 17 height 17
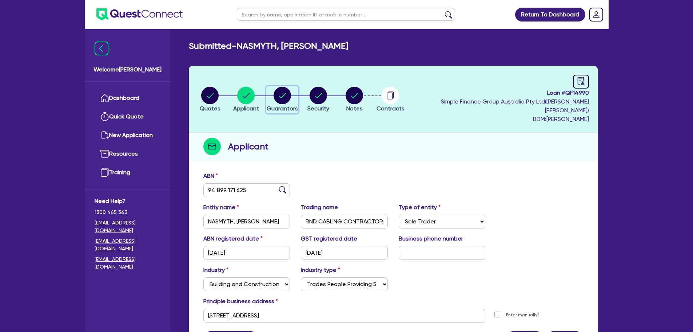
click at [287, 92] on circle "button" at bounding box center [282, 95] width 17 height 17
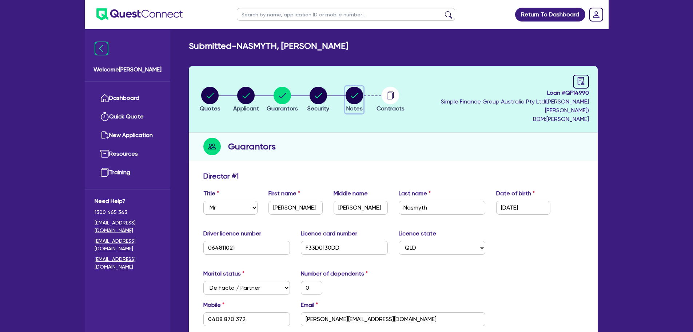
click at [363, 97] on circle "button" at bounding box center [354, 95] width 17 height 17
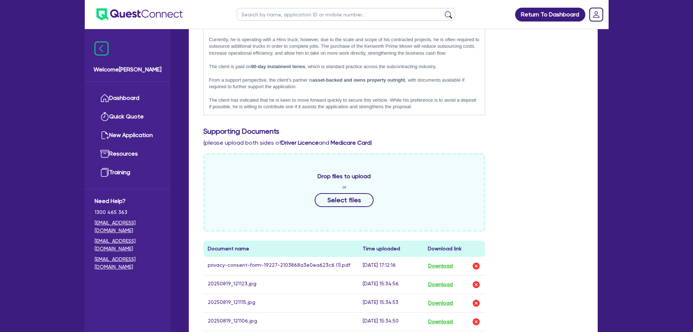
scroll to position [328, 0]
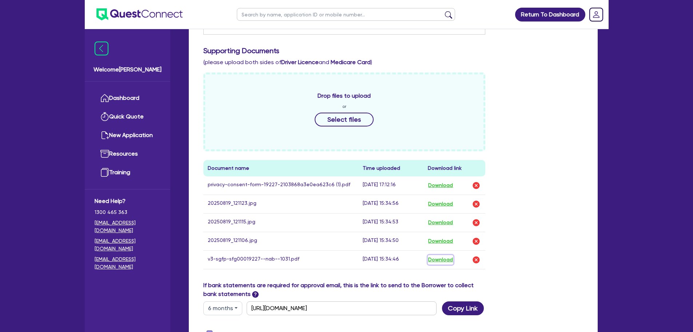
click at [442, 234] on button "Download" at bounding box center [440, 259] width 25 height 9
click at [553, 200] on div "Drop files to upload or Select files Document name Time uploaded Download link …" at bounding box center [393, 176] width 391 height 208
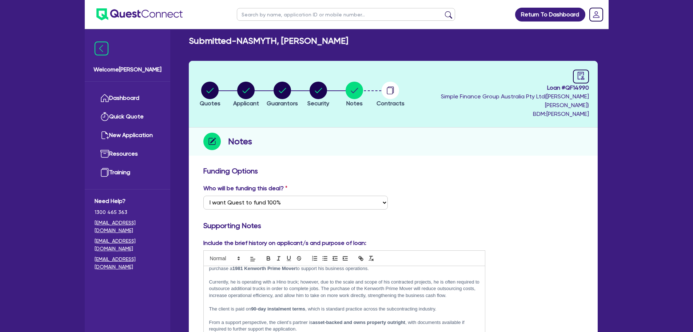
scroll to position [0, 0]
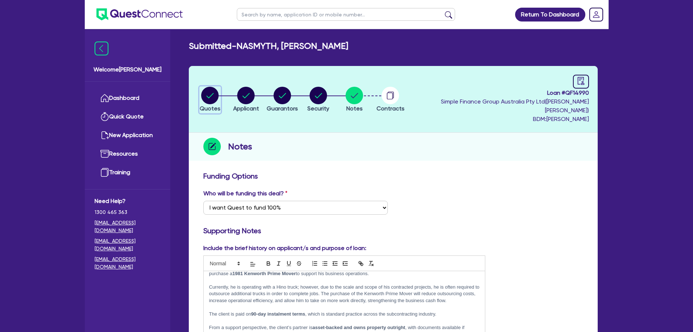
click at [215, 90] on circle "button" at bounding box center [209, 95] width 17 height 17
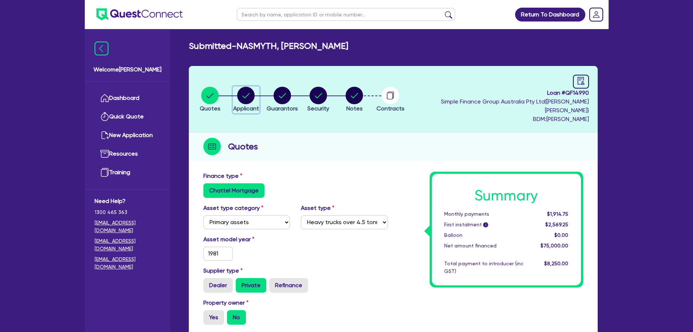
click at [254, 93] on circle "button" at bounding box center [245, 95] width 17 height 17
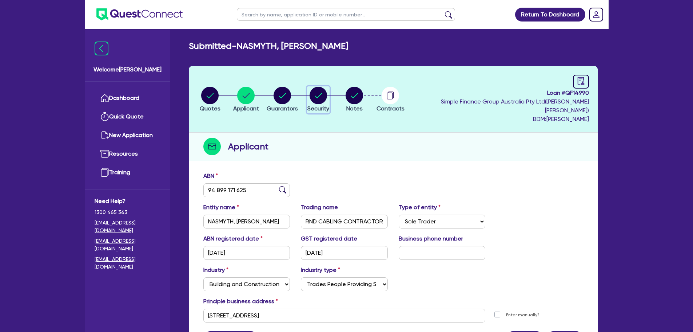
click at [327, 88] on circle "button" at bounding box center [318, 95] width 17 height 17
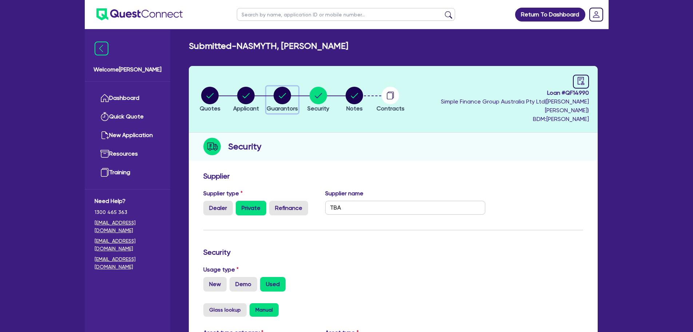
click at [291, 87] on circle "button" at bounding box center [282, 95] width 17 height 17
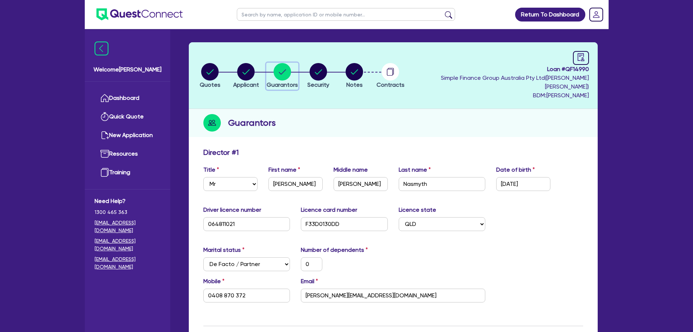
scroll to position [36, 0]
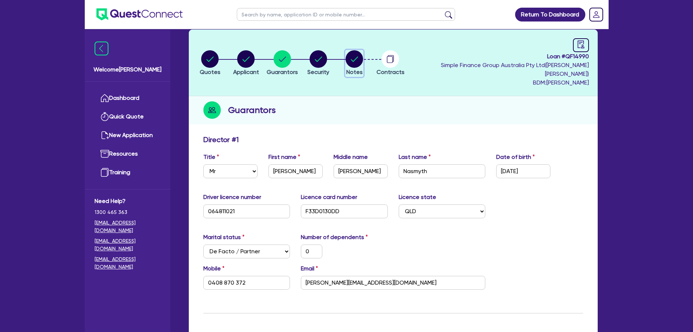
click at [359, 56] on icon "button" at bounding box center [354, 58] width 7 height 5
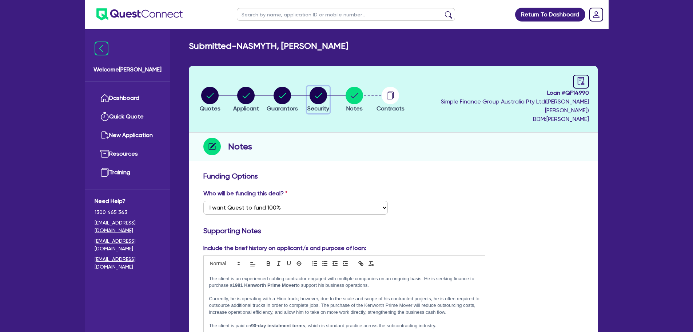
click at [327, 99] on circle "button" at bounding box center [318, 95] width 17 height 17
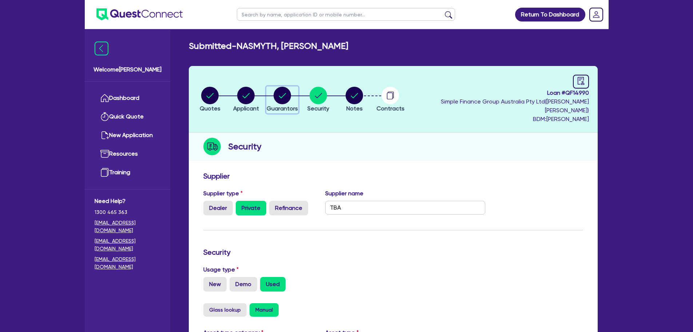
click at [291, 96] on icon "button" at bounding box center [282, 95] width 17 height 17
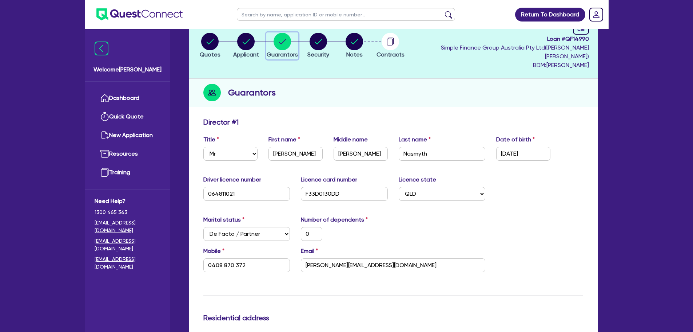
scroll to position [36, 0]
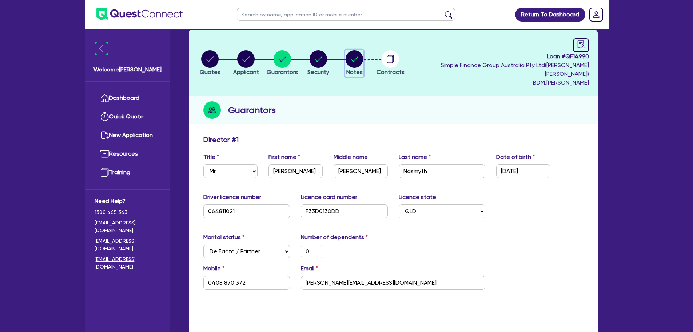
click at [361, 56] on circle "button" at bounding box center [354, 58] width 17 height 17
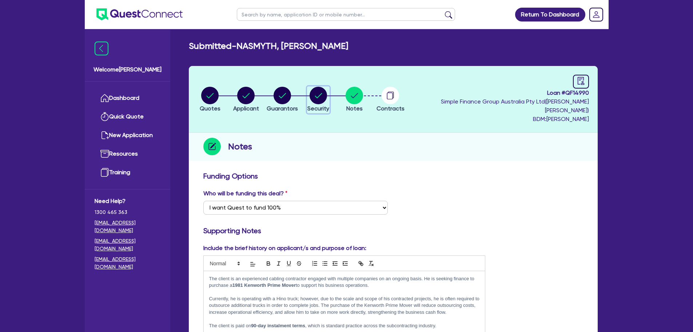
click at [336, 95] on li "Security" at bounding box center [318, 98] width 36 height 25
click at [327, 92] on circle "button" at bounding box center [318, 95] width 17 height 17
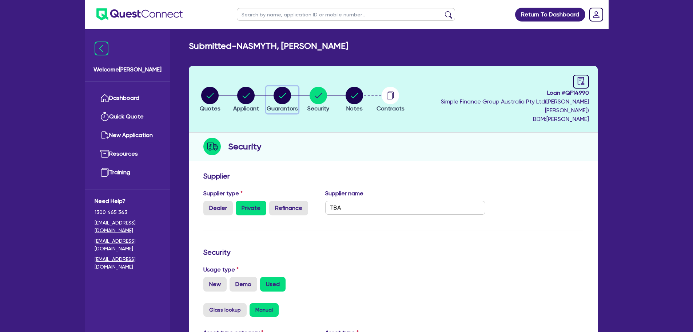
click at [291, 88] on circle "button" at bounding box center [282, 95] width 17 height 17
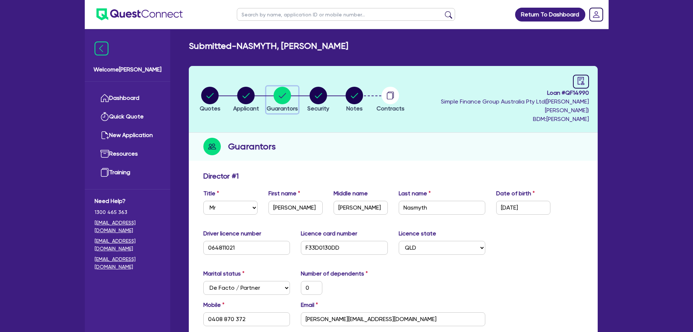
scroll to position [36, 0]
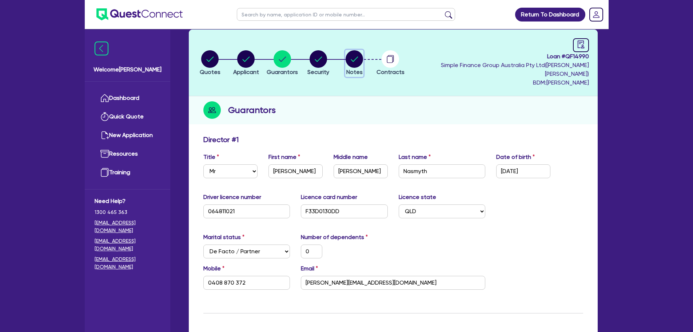
click at [363, 58] on circle "button" at bounding box center [354, 58] width 17 height 17
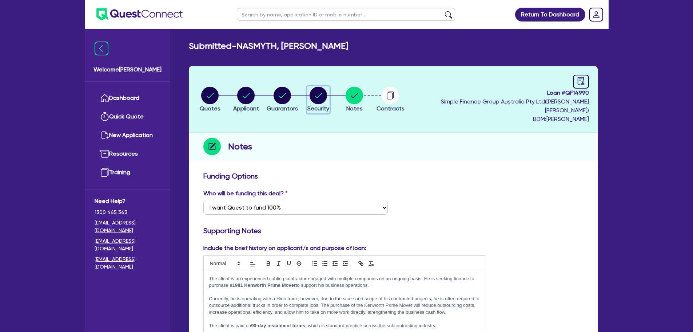
click at [327, 93] on circle "button" at bounding box center [318, 95] width 17 height 17
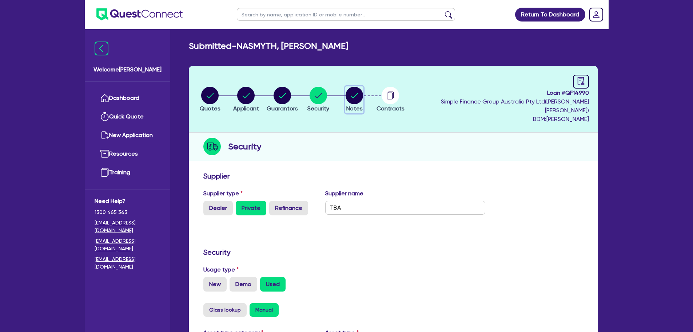
click at [363, 94] on circle "button" at bounding box center [354, 95] width 17 height 17
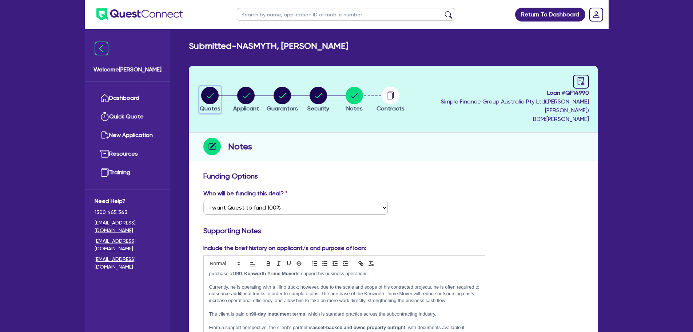
click at [213, 90] on circle "button" at bounding box center [209, 95] width 17 height 17
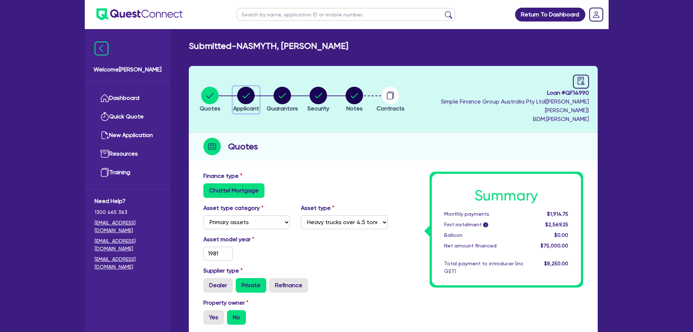
click at [257, 107] on span "Applicant" at bounding box center [246, 108] width 26 height 7
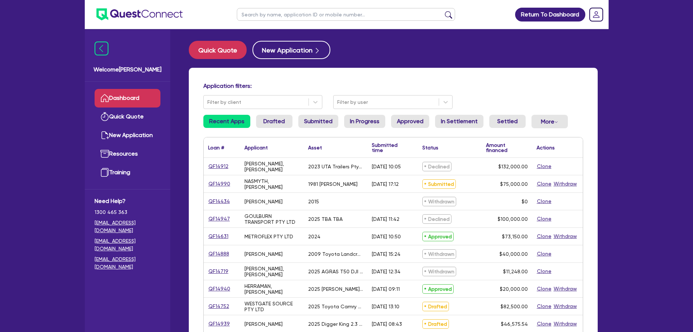
click at [223, 184] on link "QF14990" at bounding box center [219, 183] width 23 height 8
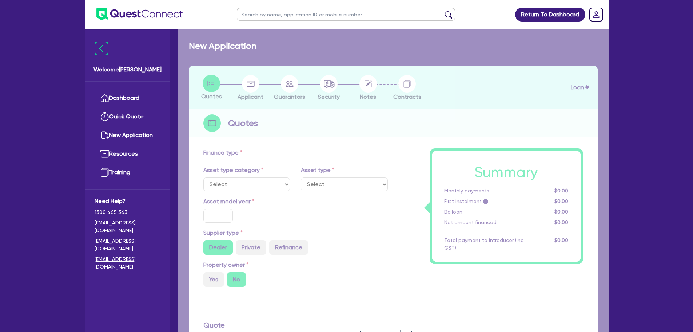
select select "PRIMARY_ASSETS"
type input "1981"
radio input "false"
radio input "true"
type input "75,000"
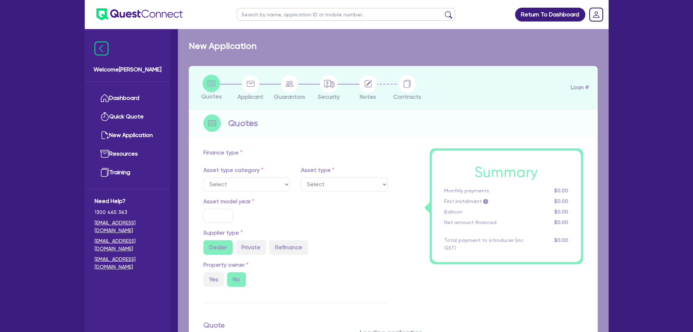
type input "10"
type input "7,500"
type input "14"
select select "HEAVY_TRUCKS"
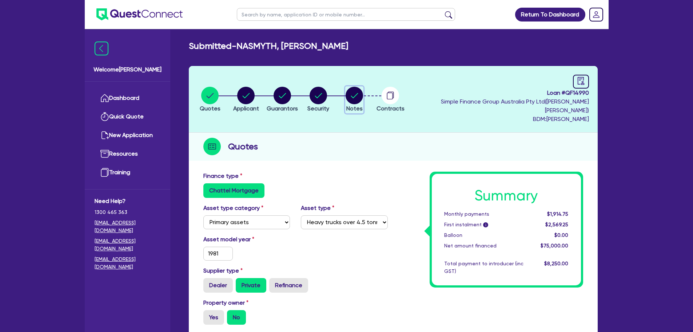
click at [359, 93] on icon "button" at bounding box center [354, 95] width 7 height 5
select select "Quest Finance - Own Book"
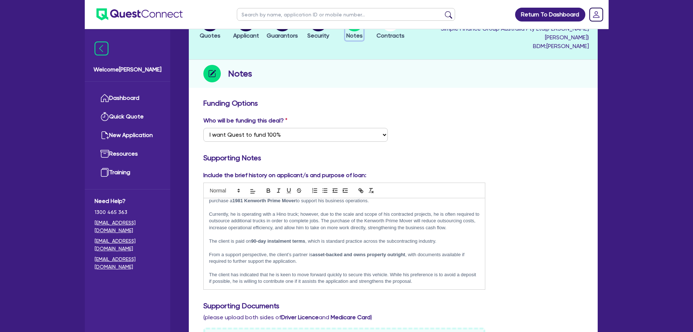
scroll to position [109, 0]
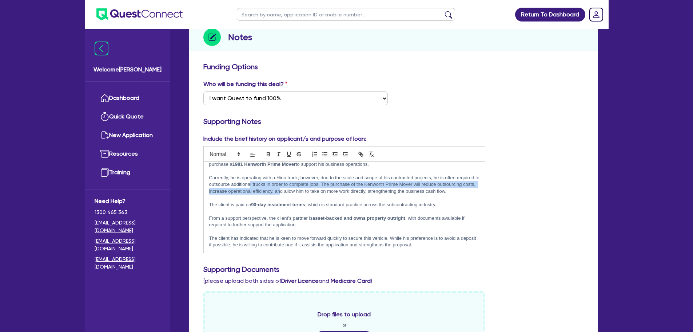
drag, startPoint x: 274, startPoint y: 167, endPoint x: 319, endPoint y: 173, distance: 44.9
click at [319, 174] on p "Currently, he is operating with a Hino truck; however, due to the scale and sco…" at bounding box center [344, 184] width 271 height 20
click at [337, 174] on p "Currently, he is operating with a Hino truck; however, due to the scale and sco…" at bounding box center [344, 184] width 271 height 20
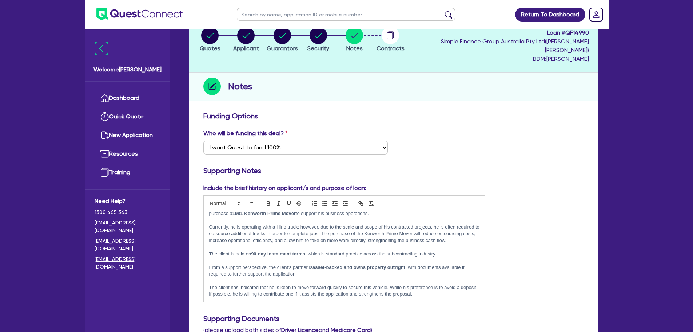
scroll to position [0, 0]
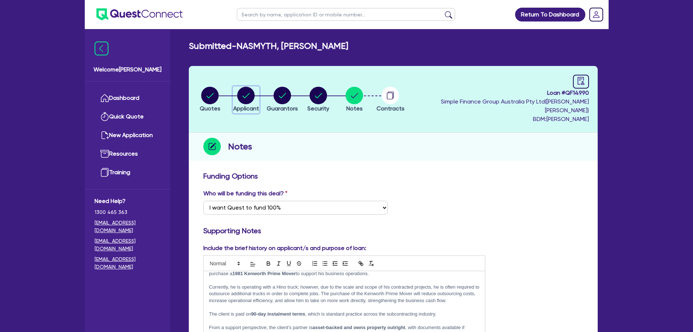
click at [255, 95] on circle "button" at bounding box center [245, 95] width 17 height 17
select select "SOLE_TRADER"
select select "BUILDING_CONSTRUCTION"
select select "TRADES_SERVICES_BUSINESSES_GOVERNMENT"
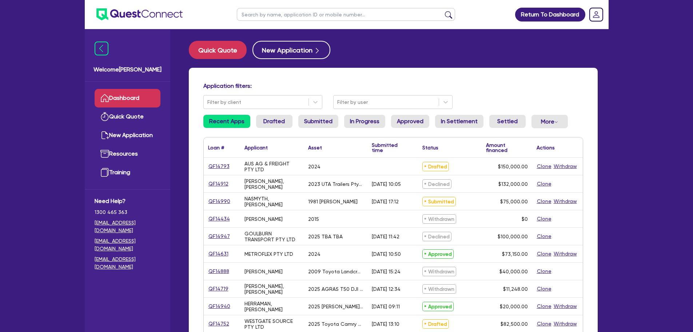
click at [217, 162] on div "QF14793" at bounding box center [222, 166] width 36 height 17
click at [217, 166] on link "QF14793" at bounding box center [219, 166] width 22 height 8
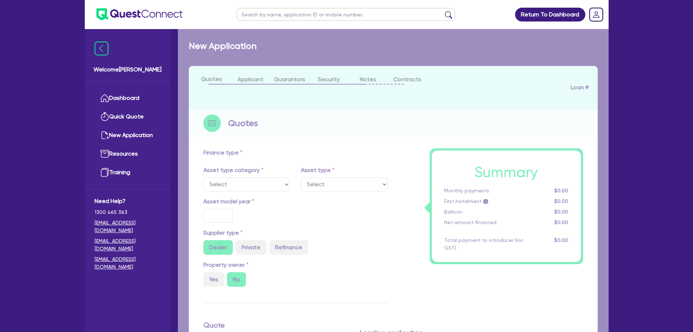
select select "CARS_AND_LIGHT_TRUCKS"
type input "2024"
type input "150,000"
type input "12"
type input "18,000"
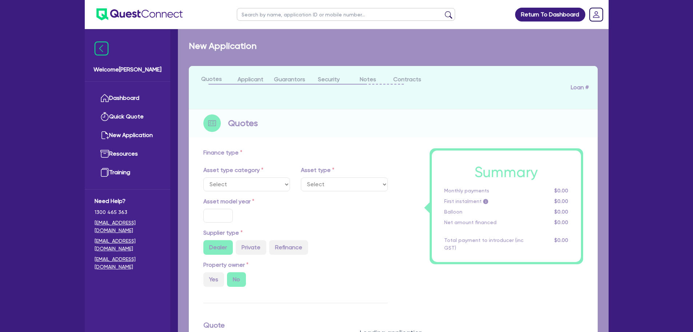
type input "17.95"
select select "PASSENGER_VEHICLES"
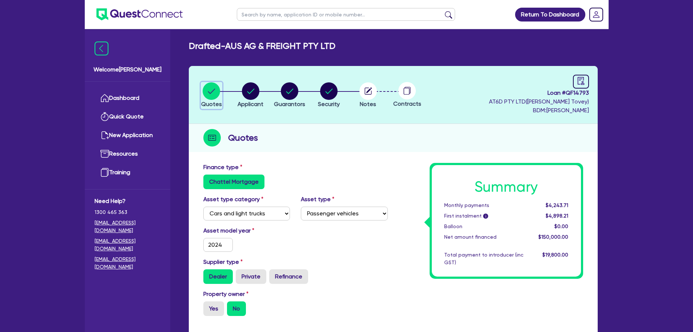
click at [209, 84] on circle "button" at bounding box center [211, 90] width 17 height 17
click at [139, 96] on link "Dashboard" at bounding box center [128, 98] width 66 height 19
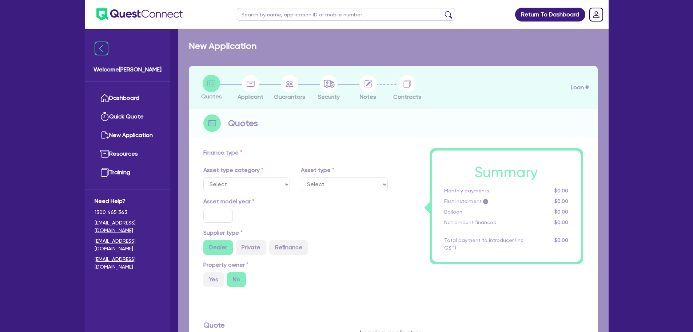
select select "PRIMARY_ASSETS"
type input "1981"
radio input "false"
radio input "true"
type input "75,000"
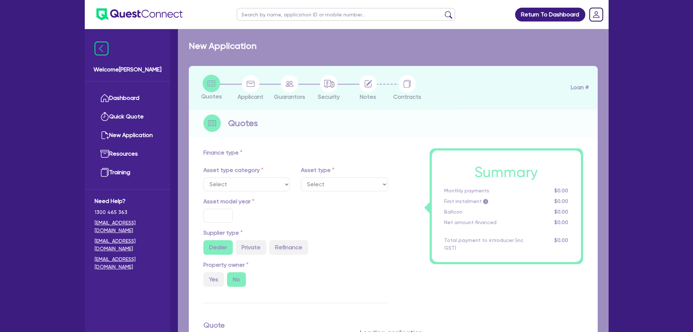
type input "10"
type input "7,500"
type input "14"
select select "HEAVY_TRUCKS"
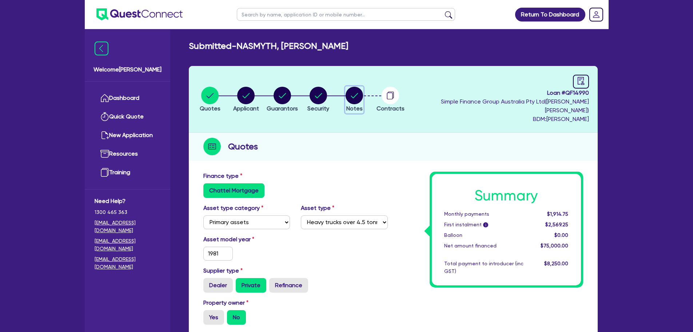
click at [363, 94] on circle "button" at bounding box center [354, 95] width 17 height 17
select select "Quest Finance - Own Book"
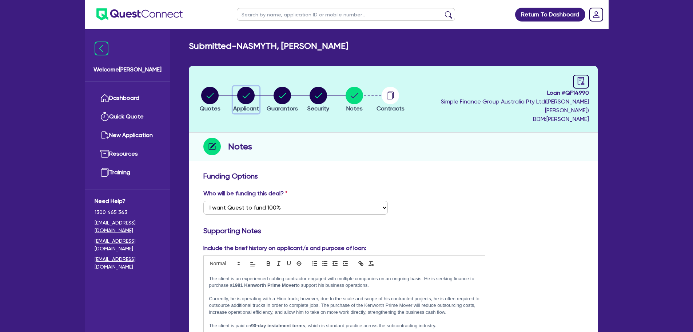
click at [250, 87] on circle "button" at bounding box center [245, 95] width 17 height 17
select select "SOLE_TRADER"
select select "BUILDING_CONSTRUCTION"
select select "TRADES_SERVICES_BUSINESSES_GOVERNMENT"
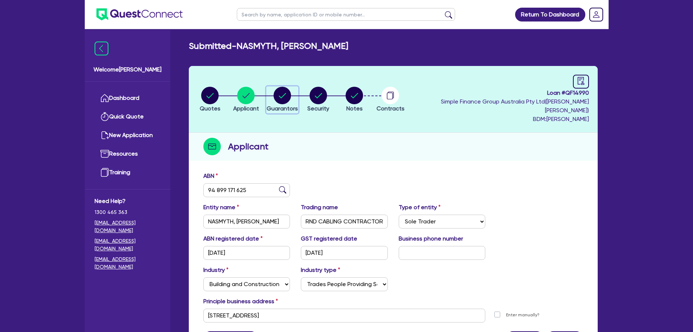
click at [282, 93] on circle "button" at bounding box center [282, 95] width 17 height 17
select select "MR"
select select "QLD"
select select "DE_FACTO"
select select "CASH"
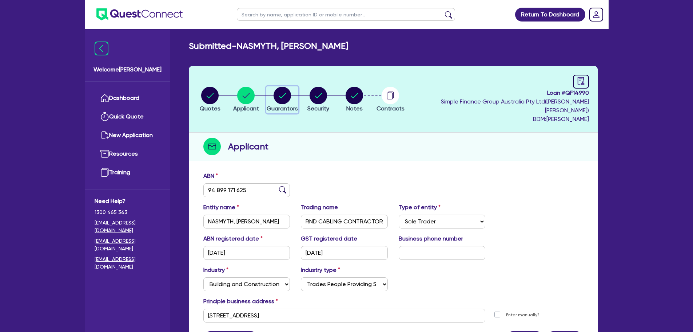
select select "EQUIPMENT"
select select "TRUCK"
select select "EQUIPMENT"
select select "VEHICLE"
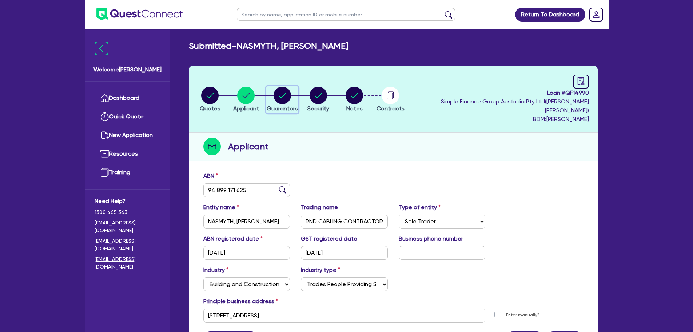
select select "EQUIPMENT"
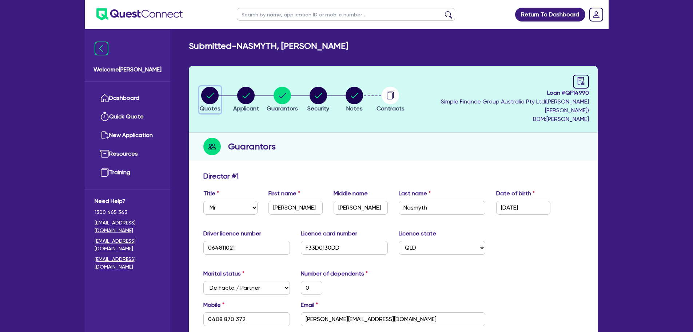
click at [219, 94] on circle "button" at bounding box center [209, 95] width 17 height 17
select select "PRIMARY_ASSETS"
select select "HEAVY_TRUCKS"
